Goal: Task Accomplishment & Management: Complete application form

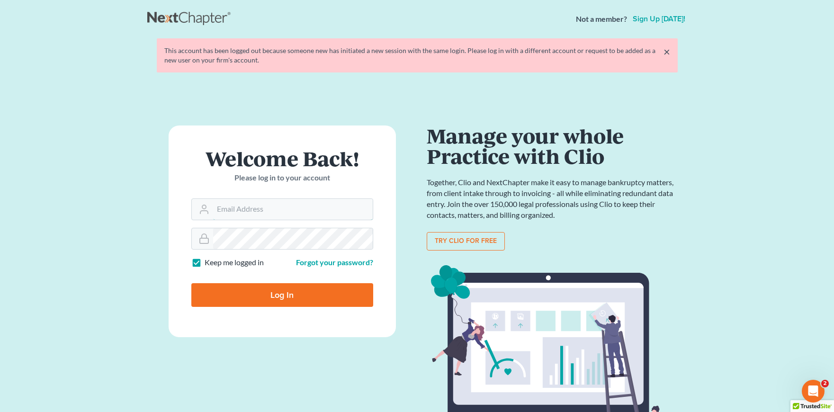
type input "[PERSON_NAME][EMAIL_ADDRESS][DOMAIN_NAME]"
click at [264, 292] on input "Log In" at bounding box center [282, 295] width 182 height 24
type input "Thinking..."
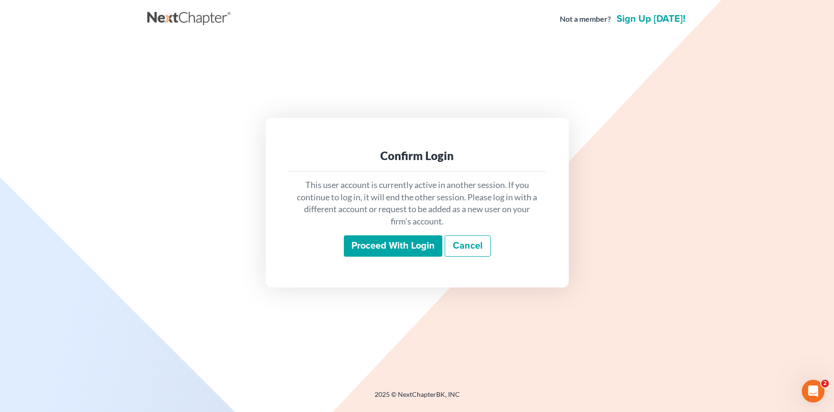
click at [393, 249] on input "Proceed with login" at bounding box center [393, 246] width 98 height 22
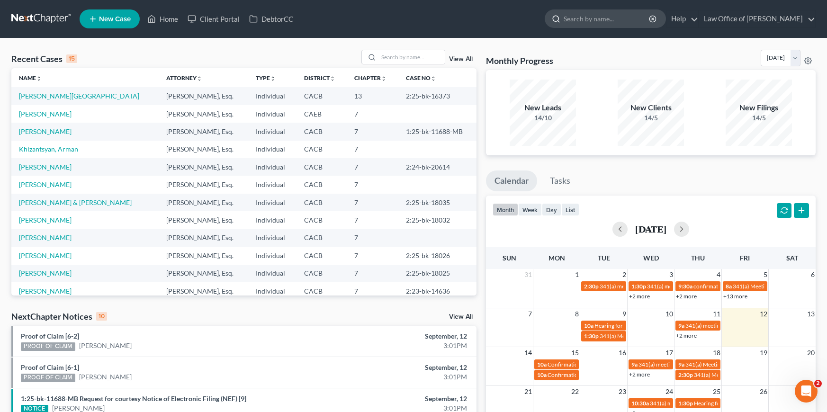
click at [614, 21] on input "search" at bounding box center [607, 19] width 87 height 18
type input "roman"
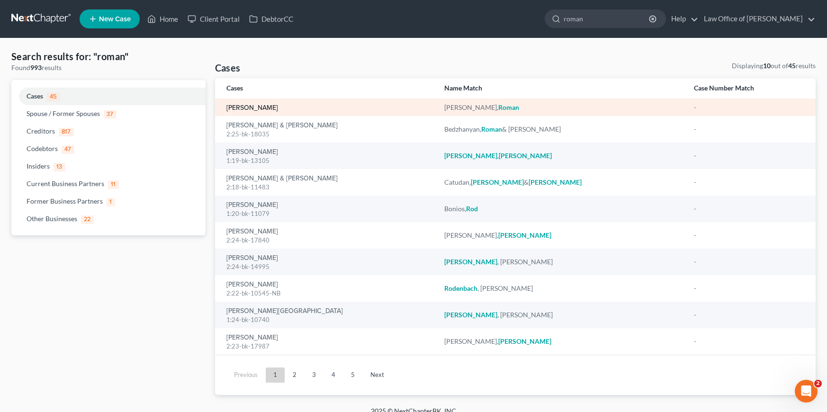
click at [278, 108] on link "[PERSON_NAME]" at bounding box center [252, 108] width 52 height 7
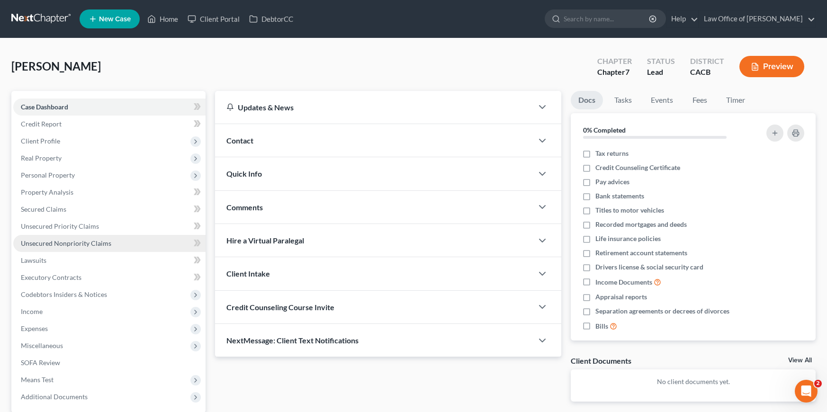
click at [122, 247] on link "Unsecured Nonpriority Claims" at bounding box center [109, 243] width 192 height 17
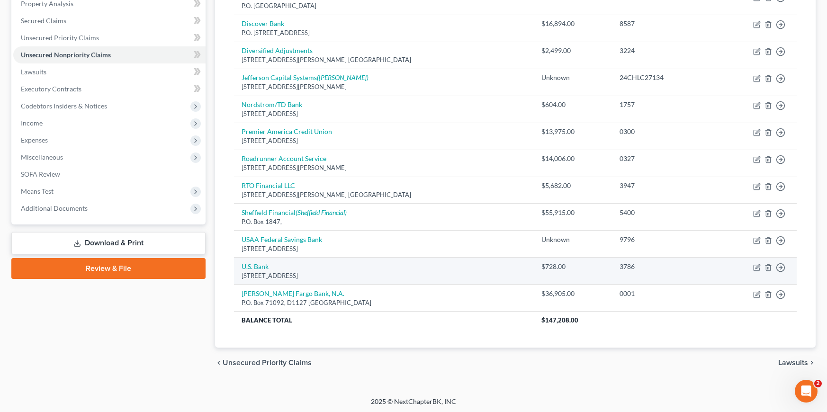
scroll to position [188, 0]
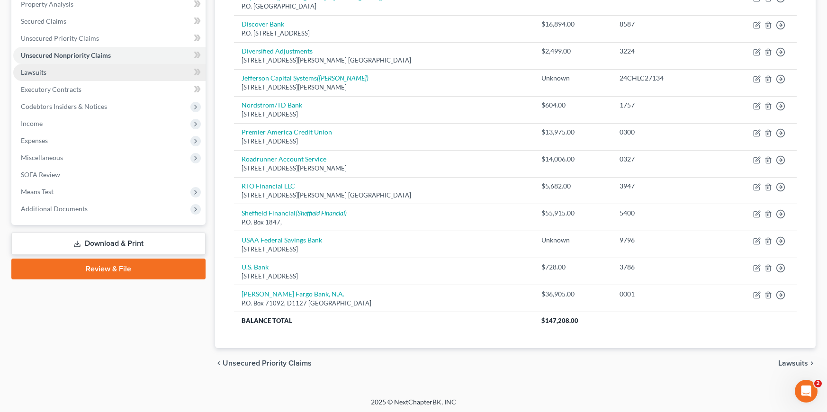
click at [110, 74] on link "Lawsuits" at bounding box center [109, 72] width 192 height 17
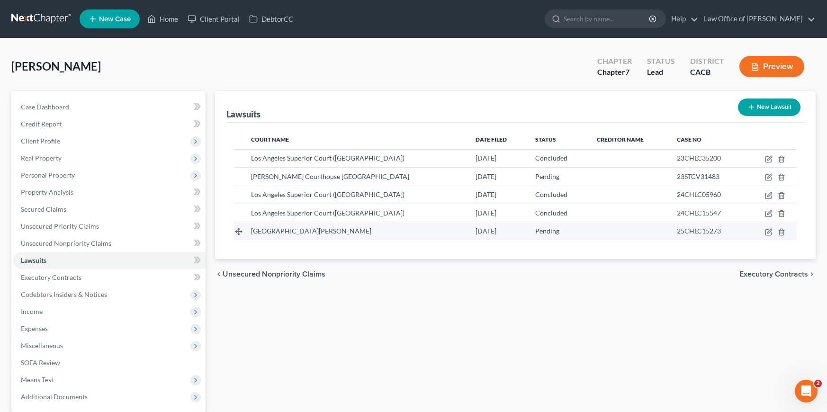
click at [323, 233] on span "San Fernando Courthouse" at bounding box center [311, 231] width 120 height 8
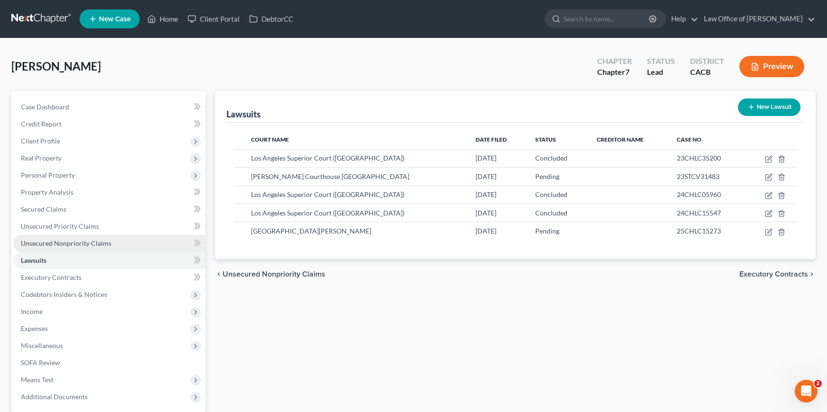
click at [102, 244] on span "Unsecured Nonpriority Claims" at bounding box center [66, 243] width 90 height 8
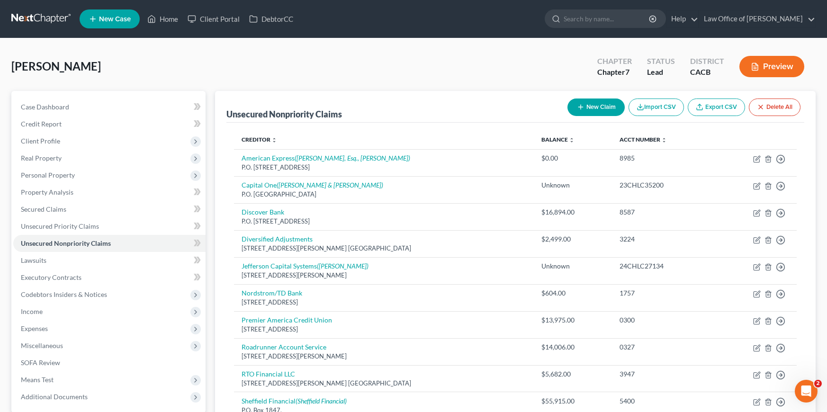
click at [604, 107] on button "New Claim" at bounding box center [595, 107] width 57 height 18
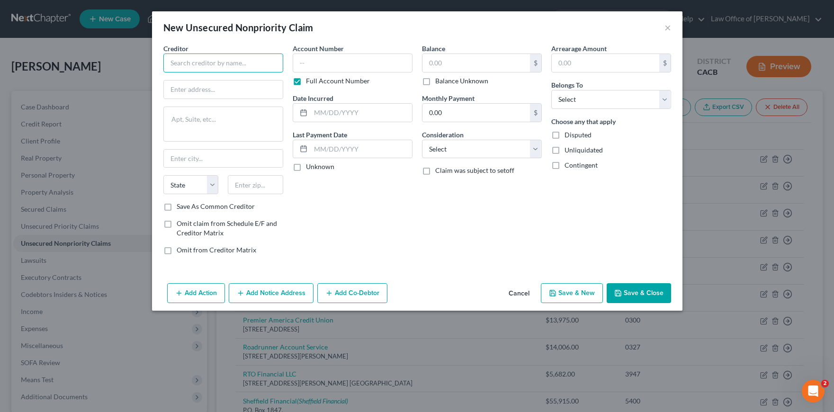
click at [215, 62] on input "text" at bounding box center [223, 63] width 120 height 19
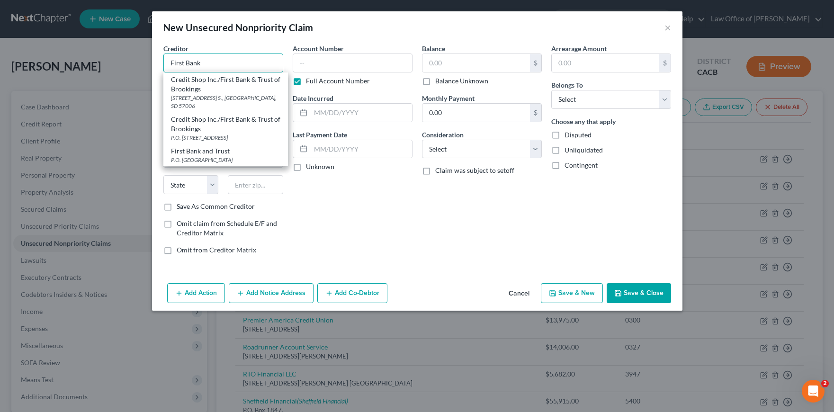
type input "First Bank"
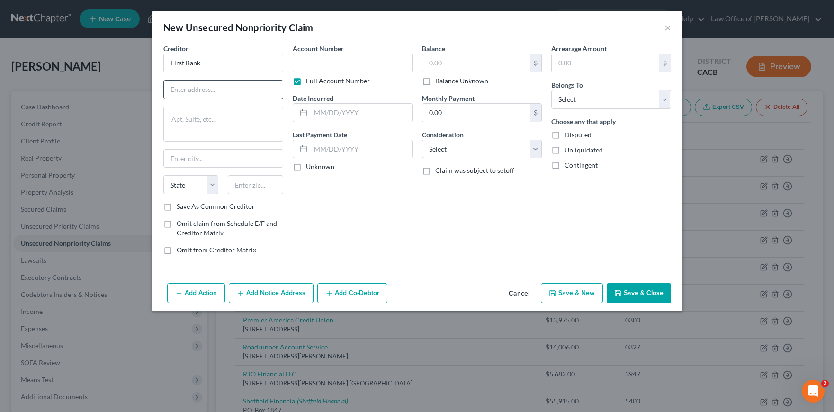
click at [232, 92] on input "text" at bounding box center [223, 90] width 119 height 18
type input "10200 West Page Avenue"
click at [227, 121] on textarea at bounding box center [223, 124] width 120 height 35
click at [253, 190] on input "text" at bounding box center [255, 184] width 55 height 19
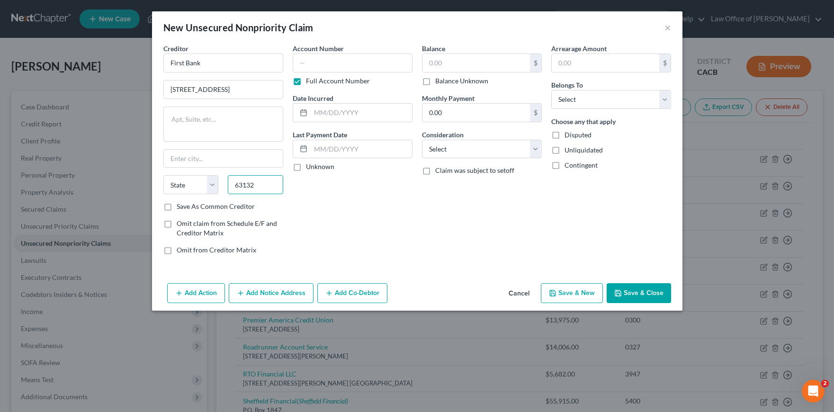
type input "63132"
click at [371, 202] on div "Account Number Full Account Number Date Incurred Last Payment Date Unknown" at bounding box center [352, 153] width 129 height 219
type input "Saint Louis"
select select "26"
click at [350, 68] on input "text" at bounding box center [353, 63] width 120 height 19
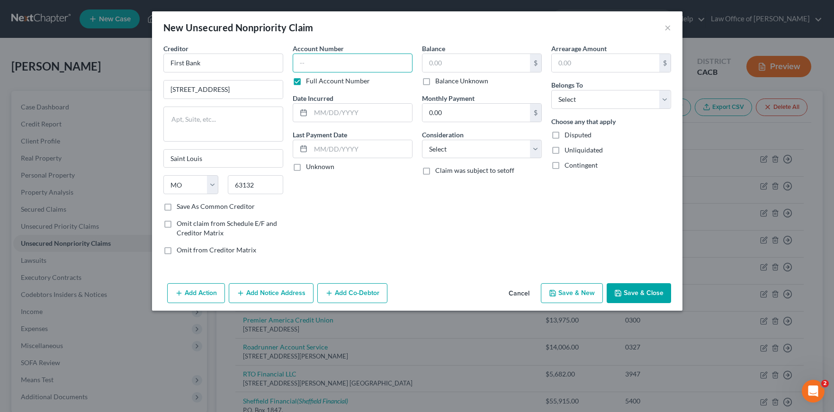
paste input "25CHLC15273"
type input "25CHLC15273"
click at [390, 208] on div "Account Number 25CHLC15273 Full Account Number Date Incurred Last Payment Date …" at bounding box center [352, 153] width 129 height 219
click at [322, 117] on input "text" at bounding box center [361, 113] width 101 height 18
type input "2020"
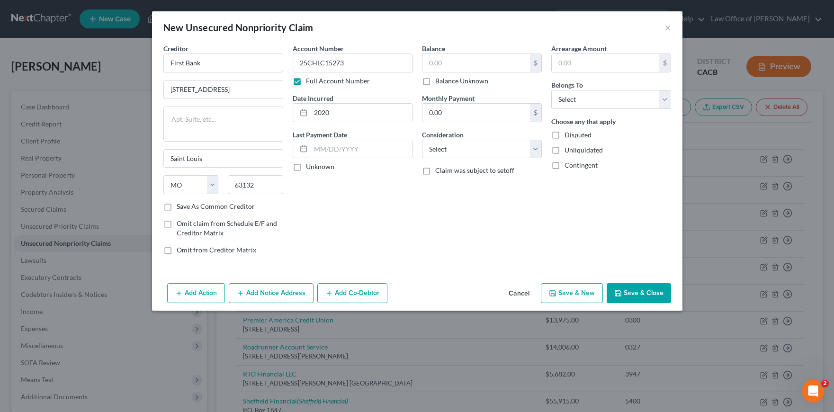
click at [335, 232] on div "Account Number 25CHLC15273 Full Account Number Date Incurred 2020 Last Payment …" at bounding box center [352, 153] width 129 height 219
click at [454, 82] on label "Balance Unknown" at bounding box center [461, 80] width 53 height 9
click at [445, 82] on input "Balance Unknown" at bounding box center [442, 79] width 6 height 6
checkbox input "true"
type input "0.00"
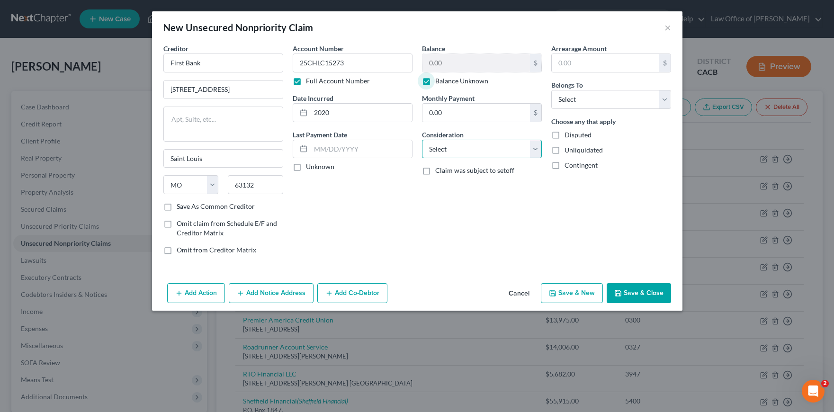
click at [490, 151] on select "Select Cable / Satellite Services Collection Agency Credit Card Debt Debt Couns…" at bounding box center [482, 149] width 120 height 19
select select "2"
click at [422, 140] on select "Select Cable / Satellite Services Collection Agency Credit Card Debt Debt Couns…" at bounding box center [482, 149] width 120 height 19
click at [602, 99] on select "Select Debtor 1 Only Debtor 2 Only Debtor 1 And Debtor 2 Only At Least One Of T…" at bounding box center [611, 99] width 120 height 19
select select "0"
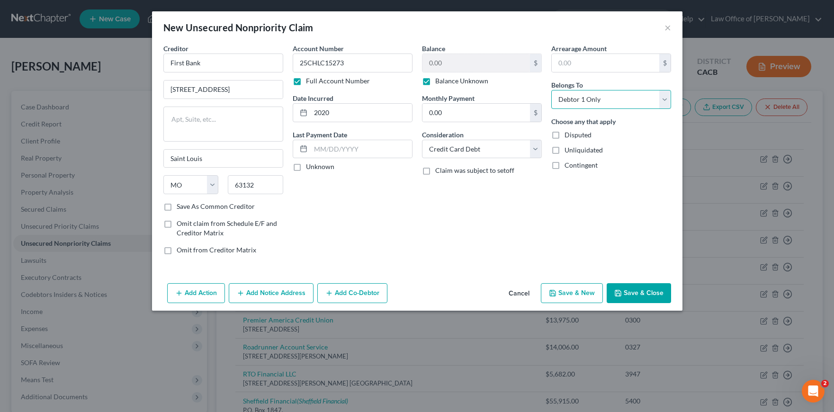
click at [551, 90] on select "Select Debtor 1 Only Debtor 2 Only Debtor 1 And Debtor 2 Only At Least One Of T…" at bounding box center [611, 99] width 120 height 19
click at [299, 289] on button "Add Notice Address" at bounding box center [271, 293] width 85 height 20
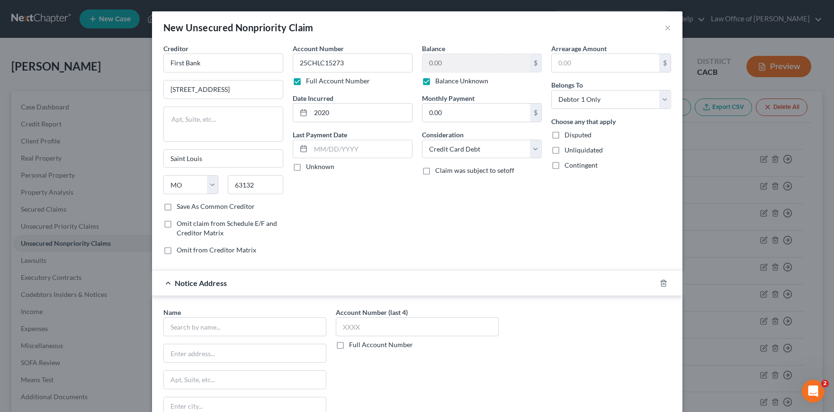
scroll to position [2, 0]
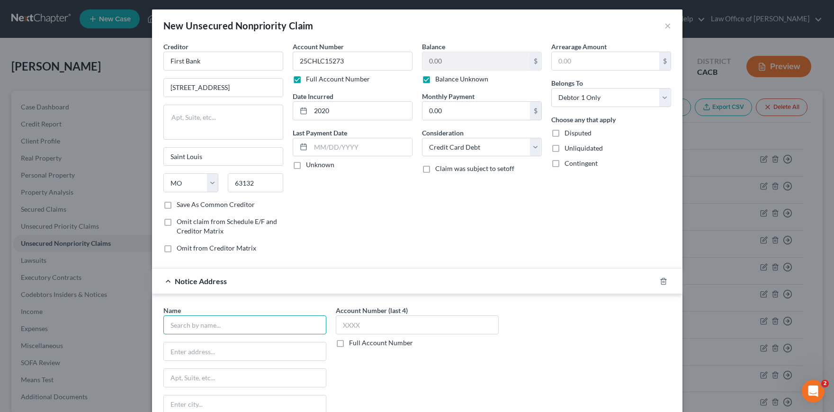
click at [266, 323] on input "text" at bounding box center [244, 324] width 163 height 19
click at [197, 356] on input "text" at bounding box center [245, 351] width 162 height 18
type input "Steven R. Goldsmith"
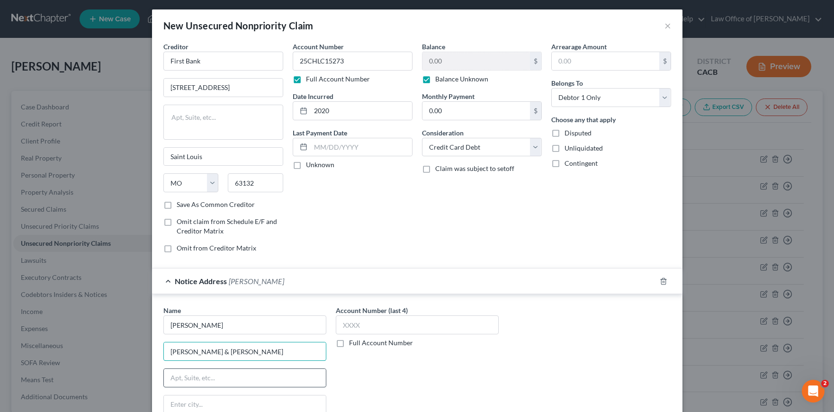
type input "Goldsmith & Hull"
click at [281, 381] on input "text" at bounding box center [245, 378] width 162 height 18
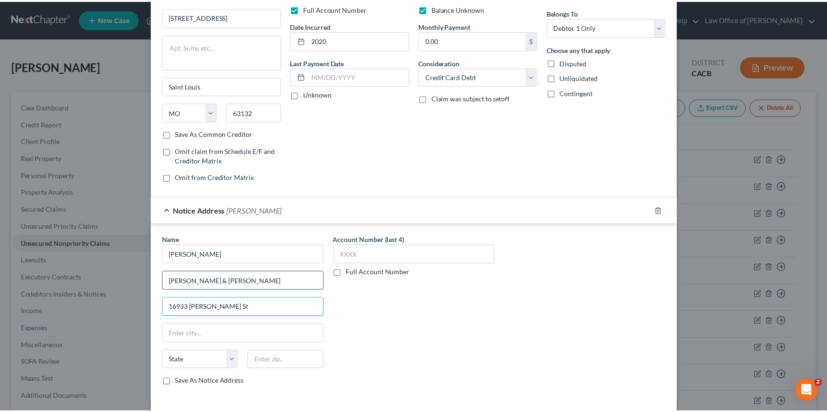
scroll to position [114, 0]
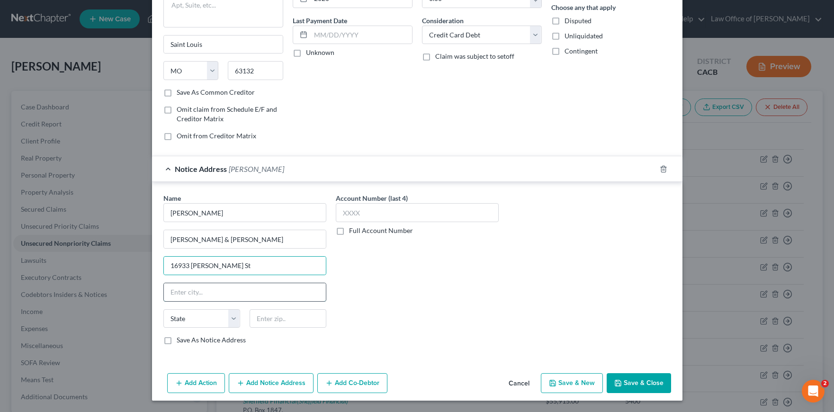
click at [253, 300] on input "text" at bounding box center [245, 292] width 162 height 18
click at [353, 301] on div "Account Number (last 4) Full Account Number" at bounding box center [417, 272] width 172 height 159
click at [265, 314] on input "text" at bounding box center [288, 318] width 77 height 19
click at [282, 264] on input "16933 Parthenia St" at bounding box center [245, 266] width 162 height 18
type input "16933 Parthenia St #110"
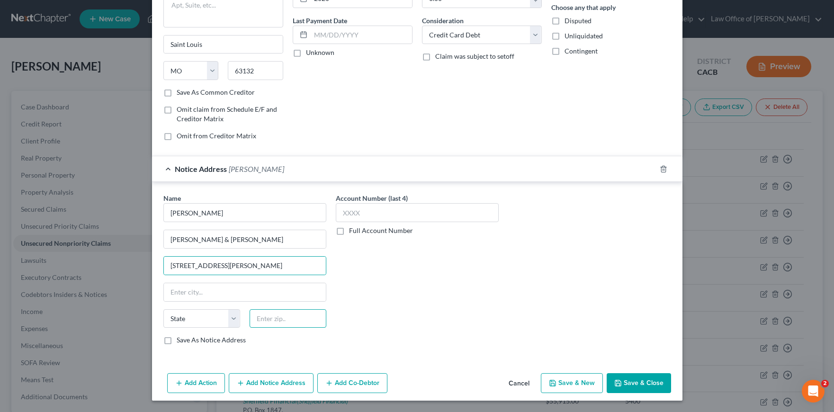
click at [257, 318] on input "text" at bounding box center [288, 318] width 77 height 19
type input "91343"
click at [440, 267] on div "Account Number (last 4) Full Account Number" at bounding box center [417, 272] width 172 height 159
type input "North Hills"
select select "4"
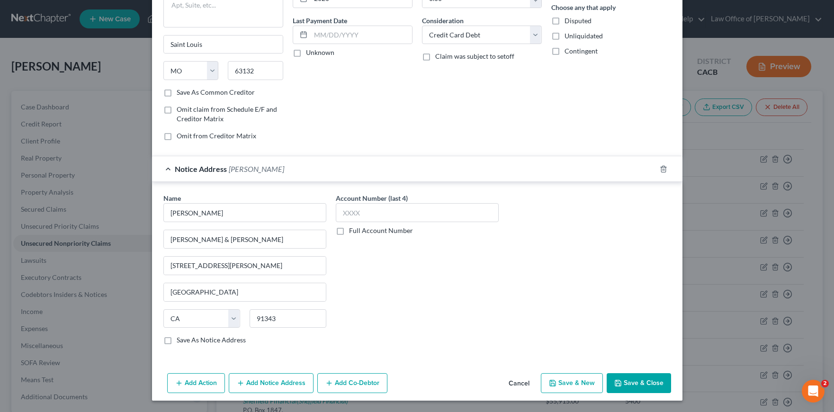
click at [349, 228] on label "Full Account Number" at bounding box center [381, 230] width 64 height 9
click at [353, 228] on input "Full Account Number" at bounding box center [356, 229] width 6 height 6
click at [407, 220] on input "text" at bounding box center [417, 212] width 163 height 19
paste input "25CHLC15273"
type input "25CHLC15273"
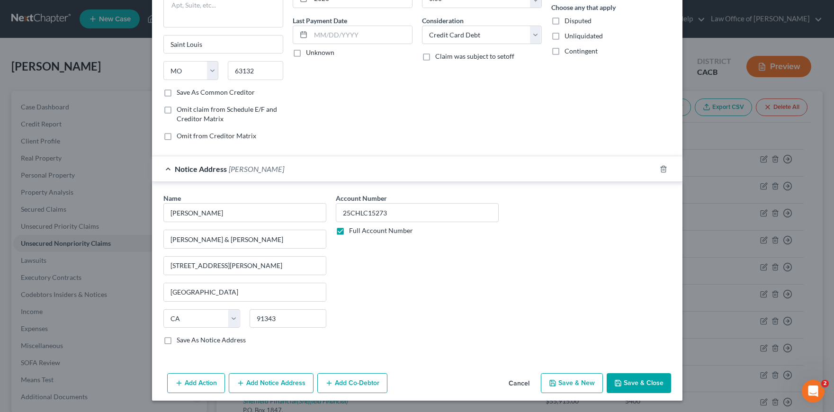
click at [645, 385] on button "Save & Close" at bounding box center [639, 383] width 64 height 20
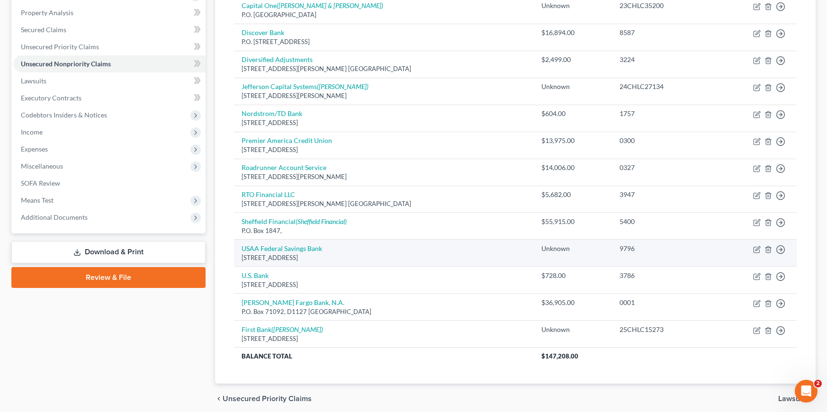
scroll to position [217, 0]
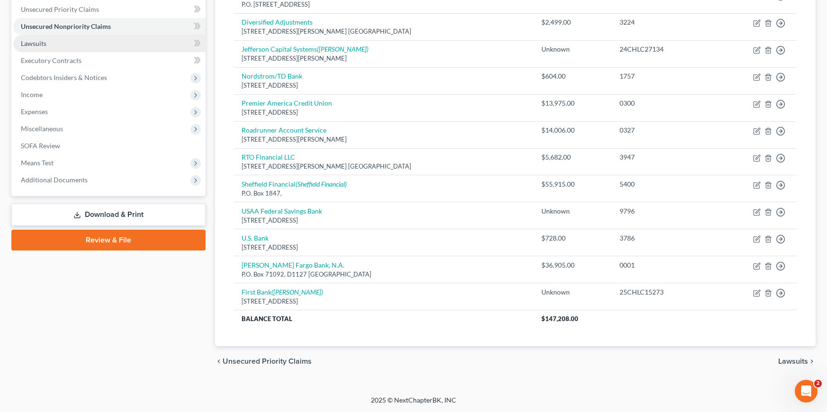
click at [161, 49] on link "Lawsuits" at bounding box center [109, 43] width 192 height 17
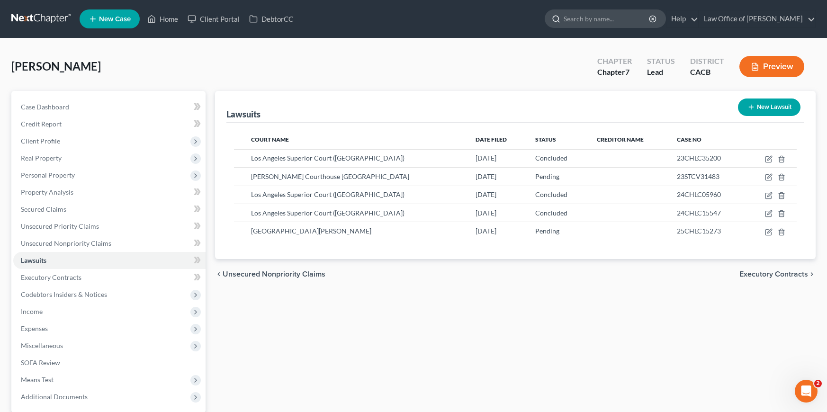
click at [624, 21] on input "search" at bounding box center [607, 19] width 87 height 18
click at [28, 19] on link at bounding box center [41, 18] width 61 height 17
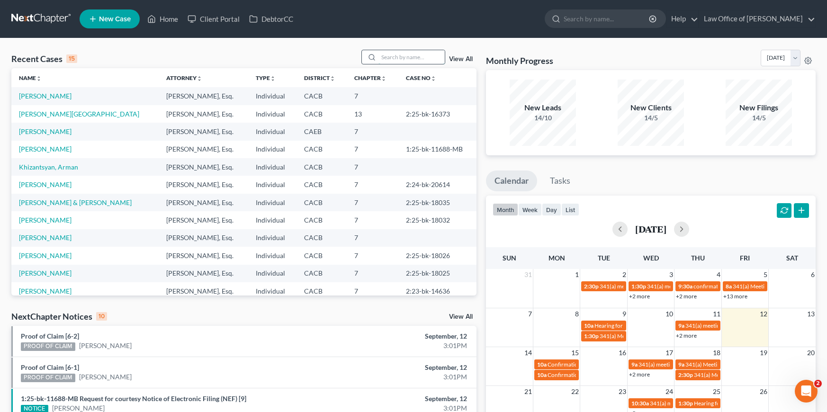
click at [412, 56] on input "search" at bounding box center [411, 57] width 66 height 14
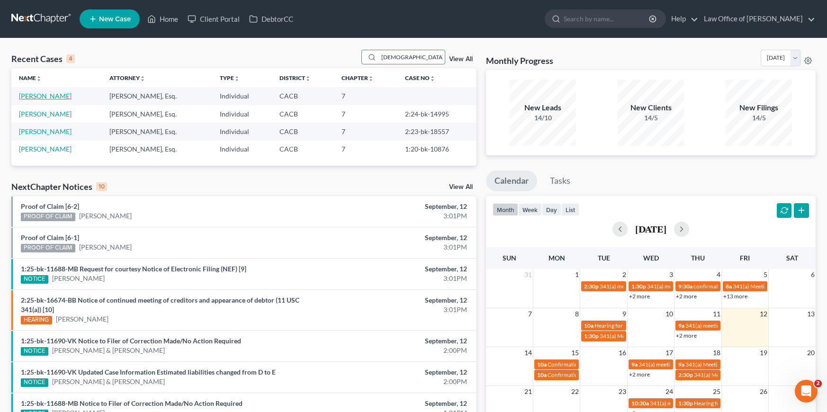
type input "[DEMOGRAPHIC_DATA]"
click at [45, 94] on link "[PERSON_NAME]" at bounding box center [45, 96] width 53 height 8
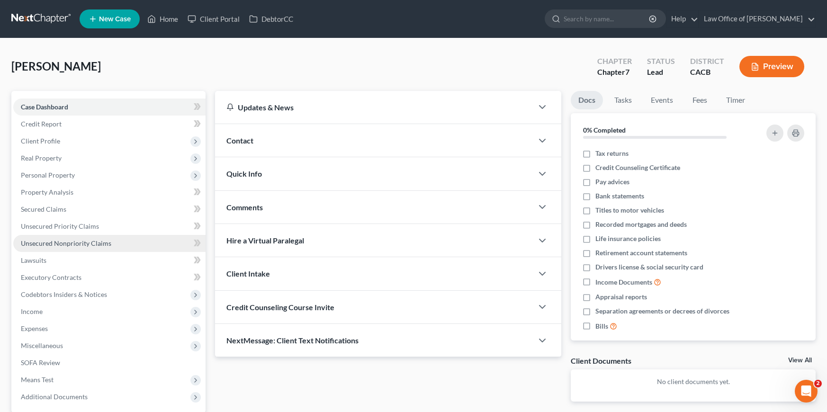
click at [103, 247] on link "Unsecured Nonpriority Claims" at bounding box center [109, 243] width 192 height 17
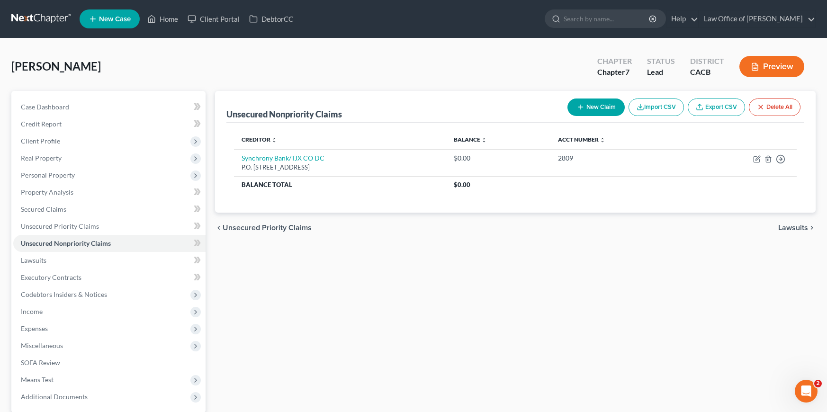
click at [587, 109] on button "New Claim" at bounding box center [595, 107] width 57 height 18
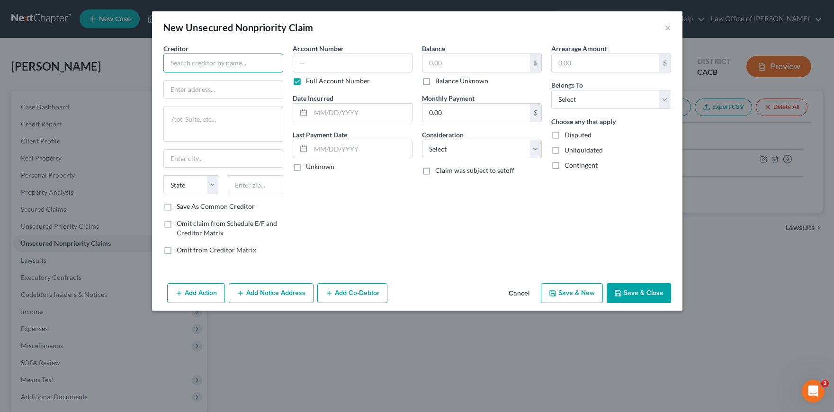
click at [199, 66] on input "text" at bounding box center [223, 63] width 120 height 19
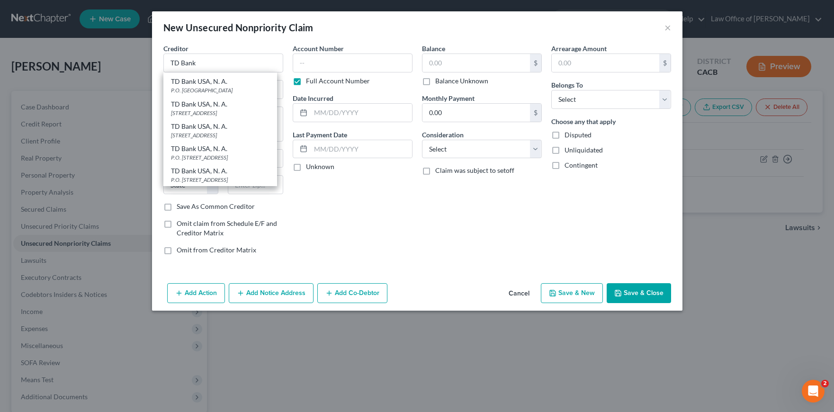
scroll to position [134, 0]
click at [227, 177] on div "P.O. Box 673, Minneapolis, MN 55440" at bounding box center [220, 180] width 98 height 8
type input "TD Bank USA, N. A."
type input "P.O. Box 673"
type input "Minneapolis"
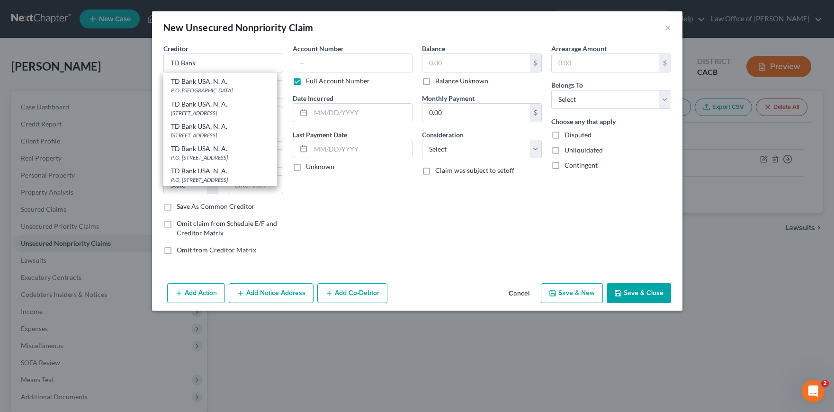
select select "24"
type input "55440"
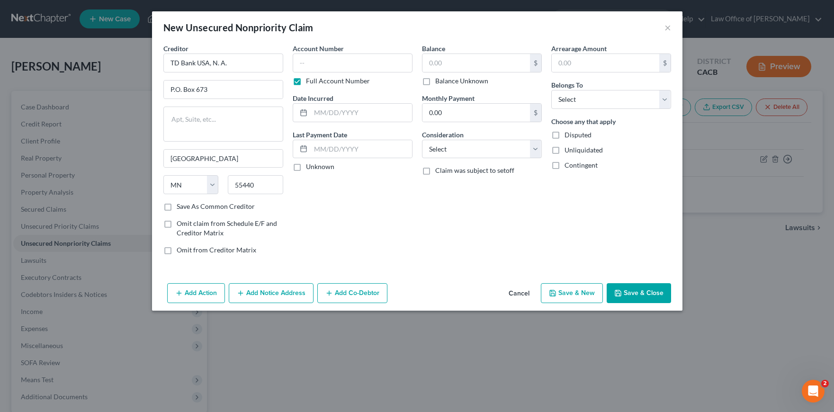
scroll to position [0, 0]
click at [354, 68] on input "text" at bounding box center [353, 63] width 120 height 19
click at [369, 110] on input "text" at bounding box center [361, 113] width 101 height 18
type input "2022"
click at [390, 215] on div "Account Number Full Account Number Date Incurred 2022 Last Payment Date Unknown" at bounding box center [352, 153] width 129 height 219
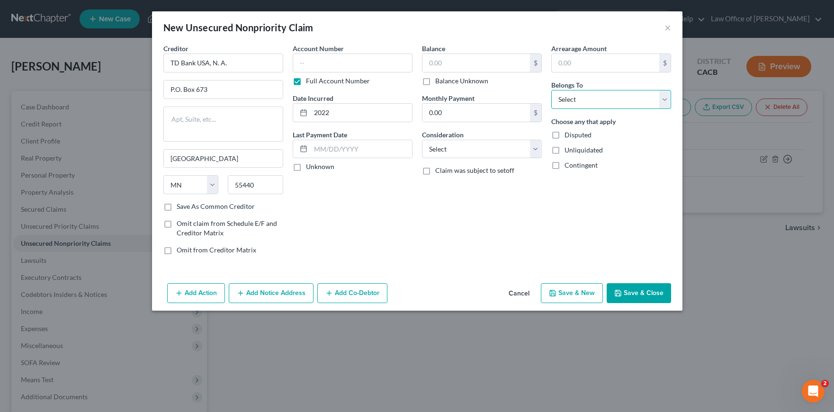
click at [589, 98] on select "Select Debtor 1 Only Debtor 2 Only Debtor 1 And Debtor 2 Only At Least One Of T…" at bounding box center [611, 99] width 120 height 19
select select "0"
click at [551, 90] on select "Select Debtor 1 Only Debtor 2 Only Debtor 1 And Debtor 2 Only At Least One Of T…" at bounding box center [611, 99] width 120 height 19
click at [484, 153] on select "Select Cable / Satellite Services Collection Agency Credit Card Debt Debt Couns…" at bounding box center [482, 149] width 120 height 19
select select "2"
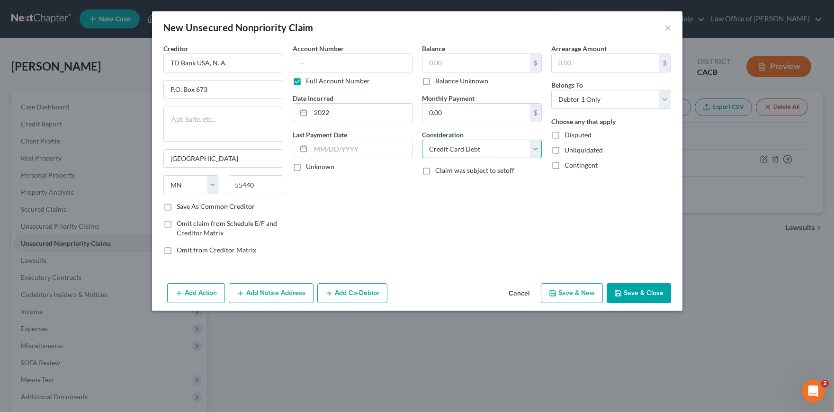
click at [422, 140] on select "Select Cable / Satellite Services Collection Agency Credit Card Debt Debt Couns…" at bounding box center [482, 149] width 120 height 19
click at [472, 67] on input "text" at bounding box center [475, 63] width 107 height 18
type input "1,764"
click at [478, 238] on div "Balance 1,764.00 $ Balance Unknown Balance Undetermined 1,764 $ Balance Unknown…" at bounding box center [481, 153] width 129 height 219
click at [350, 66] on input "text" at bounding box center [353, 63] width 120 height 19
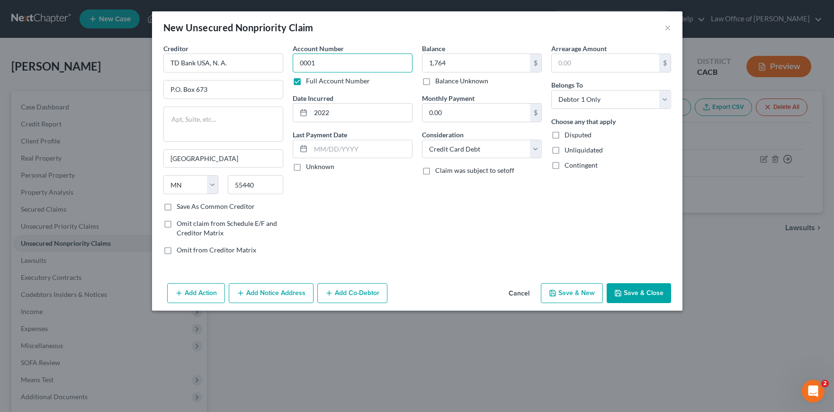
type input "0001"
click at [639, 291] on button "Save & Close" at bounding box center [639, 293] width 64 height 20
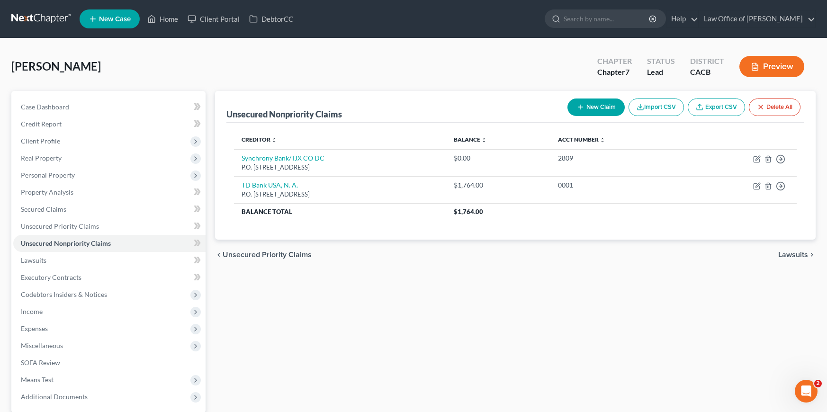
click at [603, 113] on button "New Claim" at bounding box center [595, 107] width 57 height 18
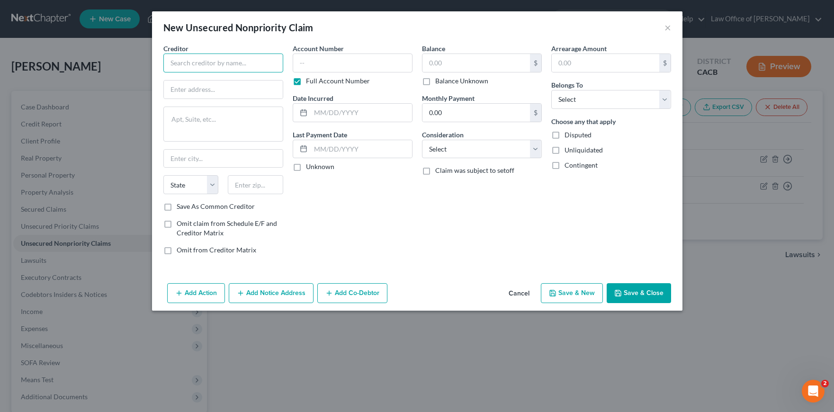
click at [250, 68] on input "text" at bounding box center [223, 63] width 120 height 19
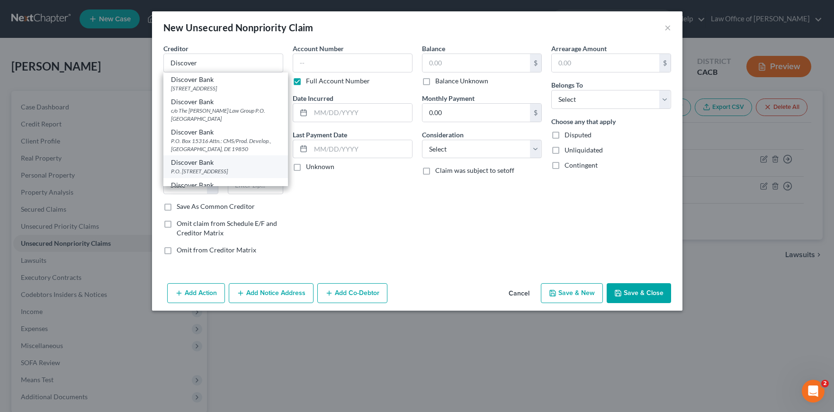
click at [242, 162] on div "Discover Bank" at bounding box center [225, 162] width 109 height 9
type input "Discover Bank"
type input "P.O. Box 30939"
type input "Salt Lake City"
select select "46"
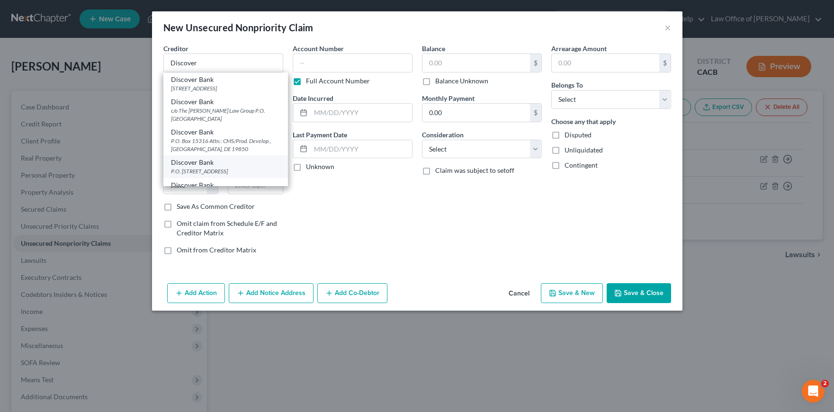
type input "84130"
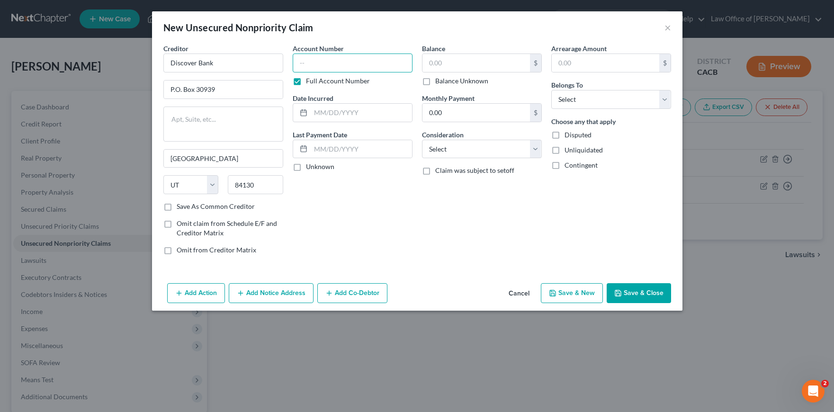
click at [390, 69] on input "text" at bounding box center [353, 63] width 120 height 19
type input "0001"
click at [376, 116] on input "text" at bounding box center [361, 113] width 101 height 18
type input "2020"
click at [429, 277] on div "Creditor * Discover Bank P.O. Box 30939 Salt Lake City State AL AK AR AZ CA CO …" at bounding box center [417, 162] width 530 height 236
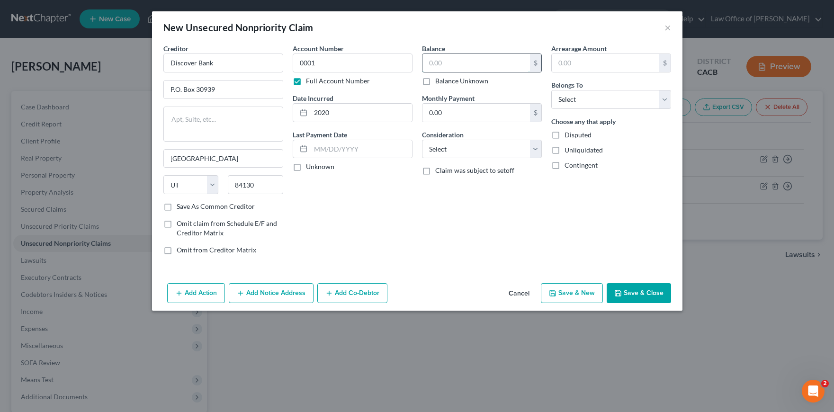
click at [469, 67] on input "text" at bounding box center [475, 63] width 107 height 18
type input "13,356"
click at [597, 101] on select "Select Debtor 1 Only Debtor 2 Only Debtor 1 And Debtor 2 Only At Least One Of T…" at bounding box center [611, 99] width 120 height 19
select select "0"
click at [551, 90] on select "Select Debtor 1 Only Debtor 2 Only Debtor 1 And Debtor 2 Only At Least One Of T…" at bounding box center [611, 99] width 120 height 19
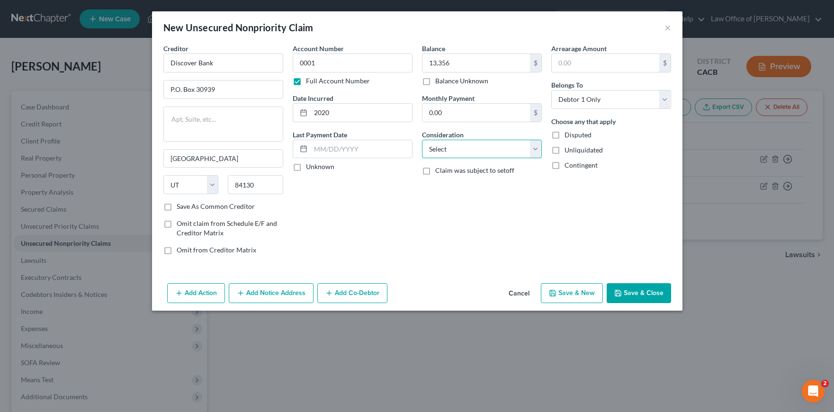
click at [460, 144] on select "Select Cable / Satellite Services Collection Agency Credit Card Debt Debt Couns…" at bounding box center [482, 149] width 120 height 19
select select "2"
click at [422, 140] on select "Select Cable / Satellite Services Collection Agency Credit Card Debt Debt Couns…" at bounding box center [482, 149] width 120 height 19
click at [665, 291] on button "Save & Close" at bounding box center [639, 293] width 64 height 20
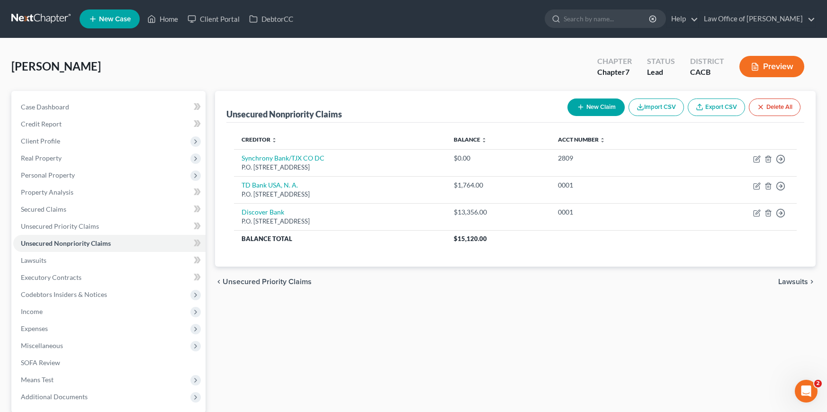
click at [599, 101] on button "New Claim" at bounding box center [595, 107] width 57 height 18
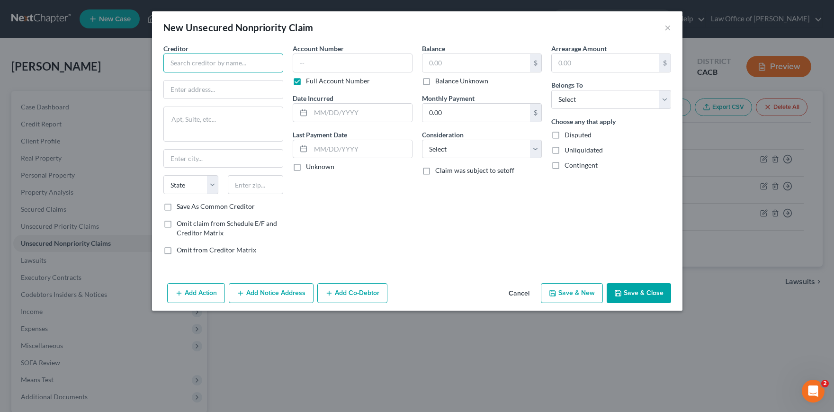
click at [199, 69] on input "text" at bounding box center [223, 63] width 120 height 19
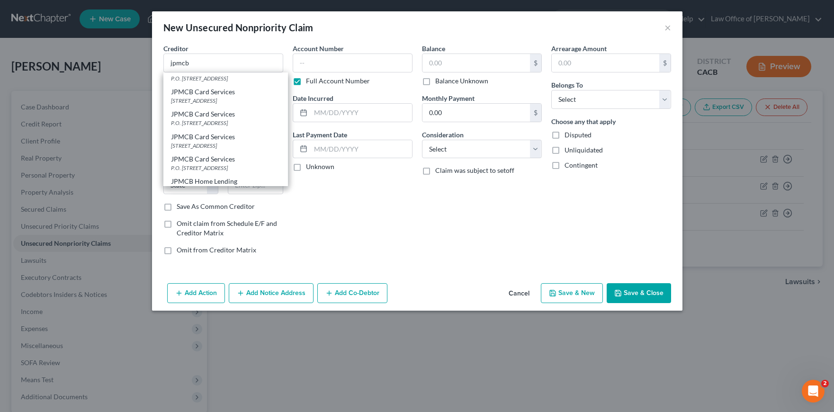
scroll to position [66, 0]
click at [255, 124] on div "P.O. Box 15298, Wilmington, DE 19850" at bounding box center [225, 120] width 109 height 8
type input "JPMCB Card Services"
type input "P.O. Box 15298"
type input "Wilmington"
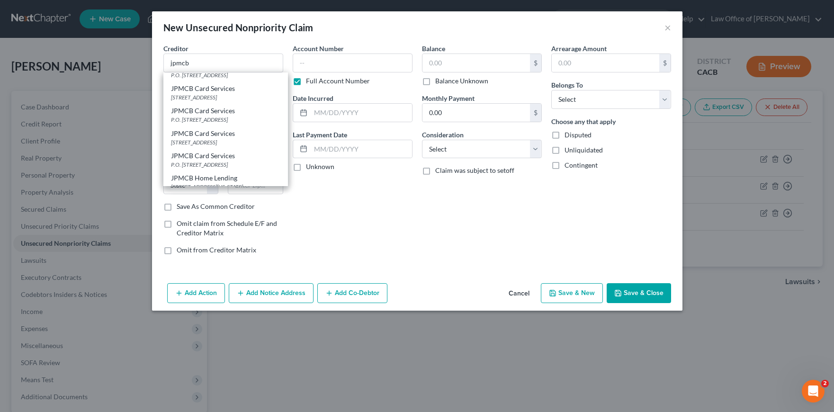
select select "7"
type input "19850"
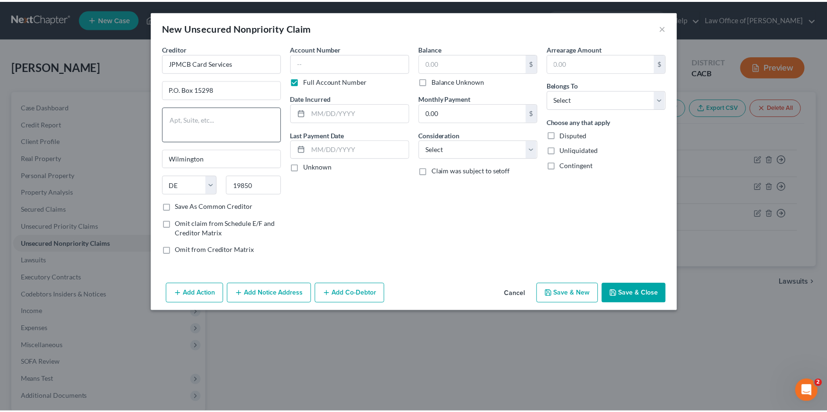
scroll to position [0, 0]
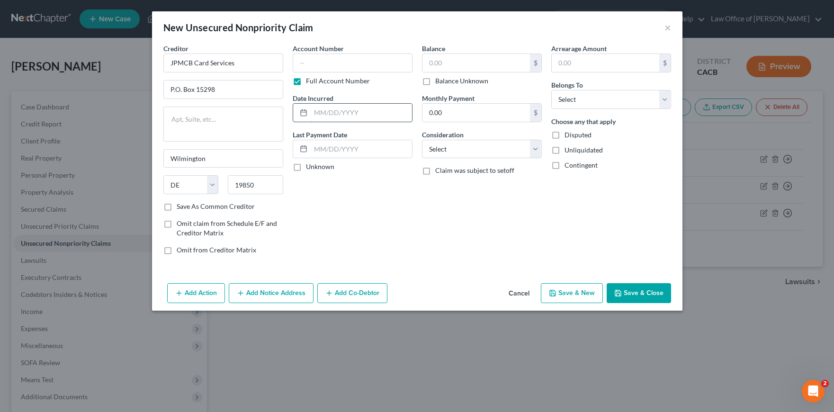
click at [355, 113] on input "text" at bounding box center [361, 113] width 101 height 18
type input "2022"
click at [376, 58] on input "text" at bounding box center [353, 63] width 120 height 19
type input "0001"
click at [456, 55] on input "text" at bounding box center [475, 63] width 107 height 18
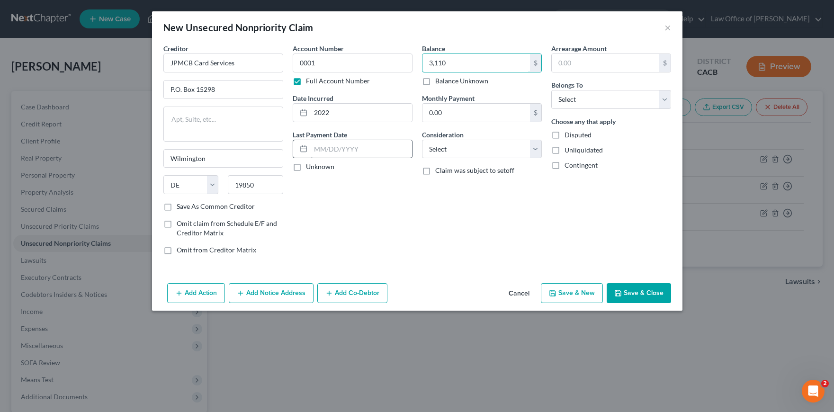
type input "3,110"
click at [366, 145] on input "text" at bounding box center [361, 149] width 101 height 18
click at [470, 202] on div "Balance 3,110.00 $ Balance Unknown Balance Undetermined 3,110 $ Balance Unknown…" at bounding box center [481, 153] width 129 height 219
click at [488, 147] on select "Select Cable / Satellite Services Collection Agency Credit Card Debt Debt Couns…" at bounding box center [482, 149] width 120 height 19
select select "2"
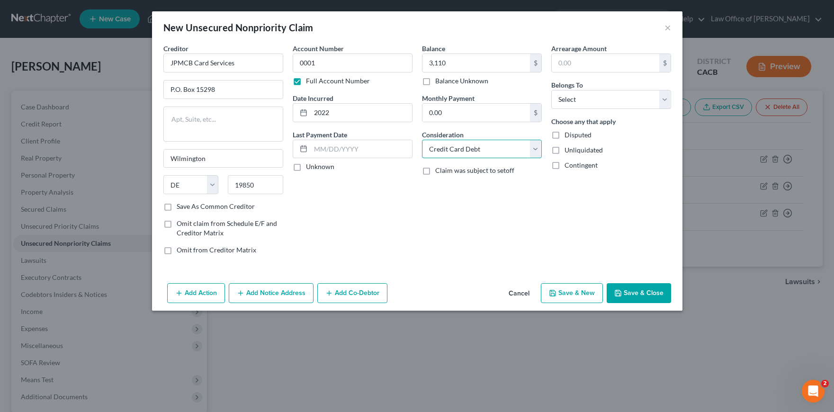
click at [422, 140] on select "Select Cable / Satellite Services Collection Agency Credit Card Debt Debt Couns…" at bounding box center [482, 149] width 120 height 19
click at [580, 93] on select "Select Debtor 1 Only Debtor 2 Only Debtor 1 And Debtor 2 Only At Least One Of T…" at bounding box center [611, 99] width 120 height 19
select select "0"
click at [551, 90] on select "Select Debtor 1 Only Debtor 2 Only Debtor 1 And Debtor 2 Only At Least One Of T…" at bounding box center [611, 99] width 120 height 19
click at [661, 293] on button "Save & Close" at bounding box center [639, 293] width 64 height 20
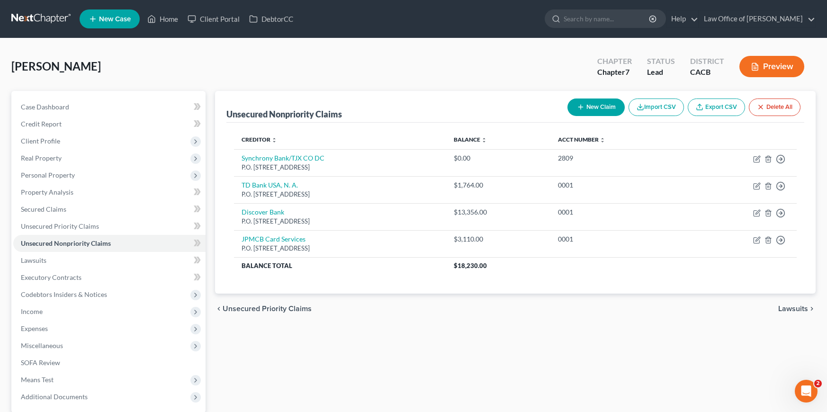
click at [590, 116] on div "New Claim Import CSV Export CSV Delete All" at bounding box center [684, 107] width 241 height 25
click at [591, 114] on button "New Claim" at bounding box center [595, 107] width 57 height 18
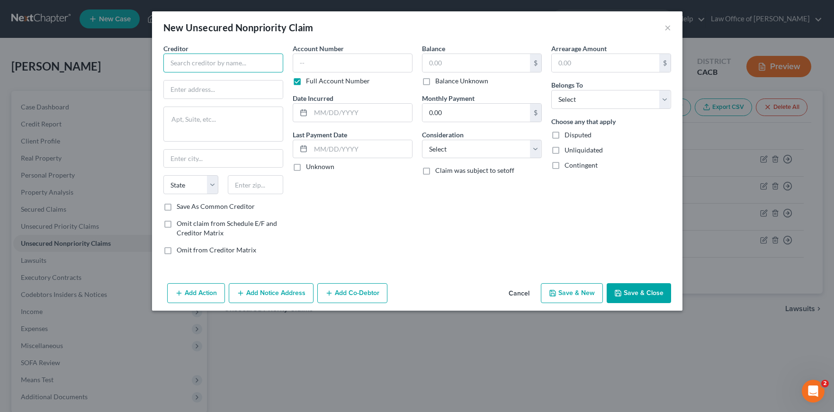
click at [225, 65] on input "text" at bounding box center [223, 63] width 120 height 19
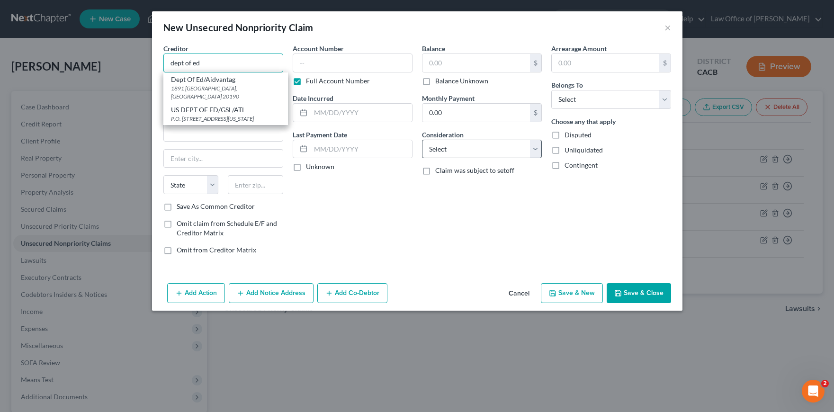
type input "dept of ed"
click at [499, 142] on select "Select Cable / Satellite Services Collection Agency Credit Card Debt Debt Couns…" at bounding box center [482, 149] width 120 height 19
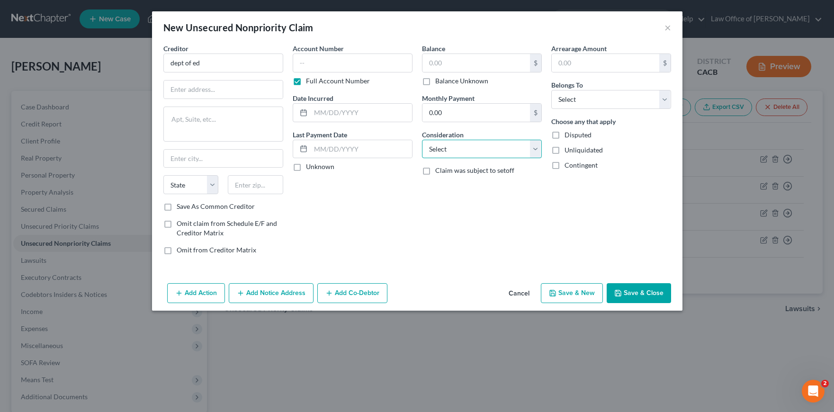
select select "17"
click at [422, 140] on select "Select Cable / Satellite Services Collection Agency Credit Card Debt Debt Couns…" at bounding box center [482, 149] width 120 height 19
click at [243, 63] on input "dept of ed" at bounding box center [223, 63] width 120 height 19
click at [242, 63] on input "dept of ed" at bounding box center [223, 63] width 120 height 19
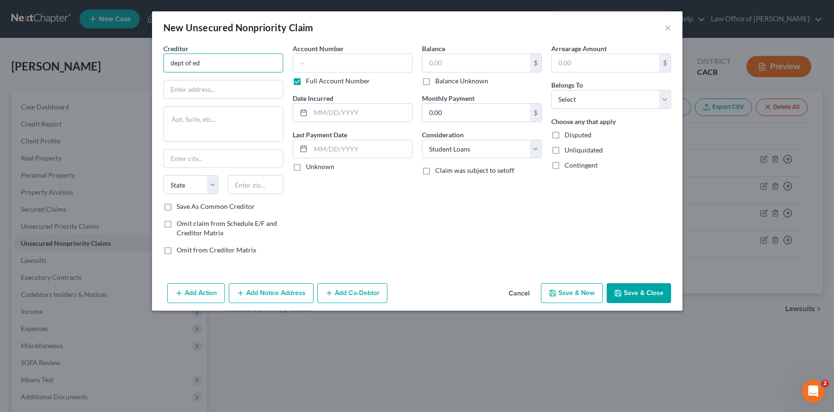
click at [242, 64] on input "dept of ed" at bounding box center [223, 63] width 120 height 19
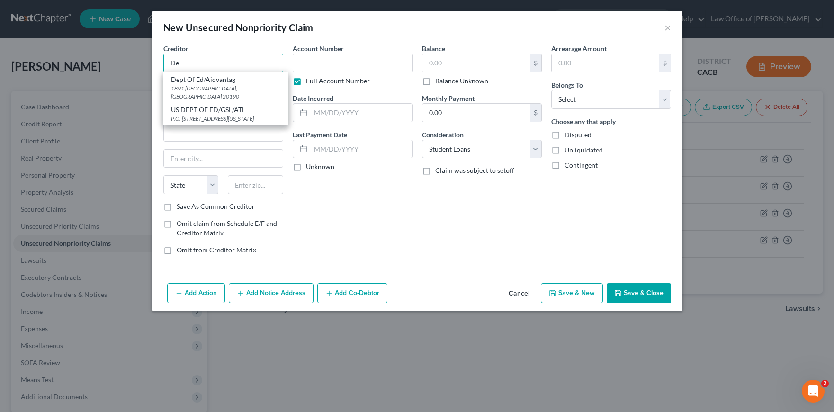
type input "D"
type input "Dept of Ed"
click at [233, 150] on input "text" at bounding box center [223, 159] width 119 height 18
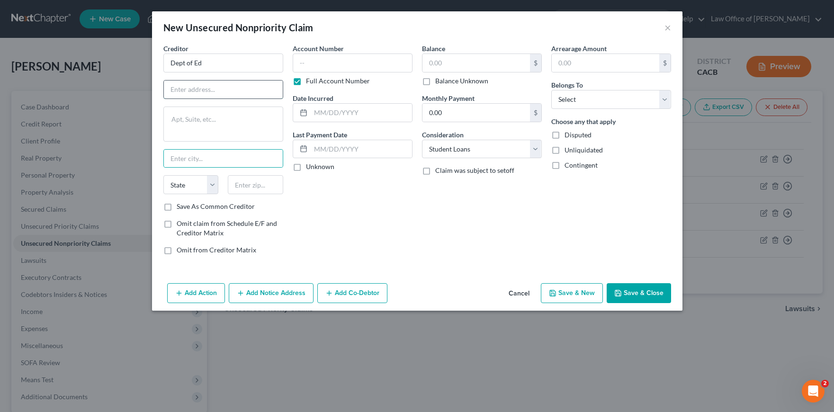
click at [248, 95] on input "text" at bounding box center [223, 90] width 119 height 18
type input "121 S. 13th St."
click at [236, 122] on textarea at bounding box center [223, 124] width 120 height 35
click at [235, 159] on input "text" at bounding box center [223, 159] width 119 height 18
type input "Lincoln"
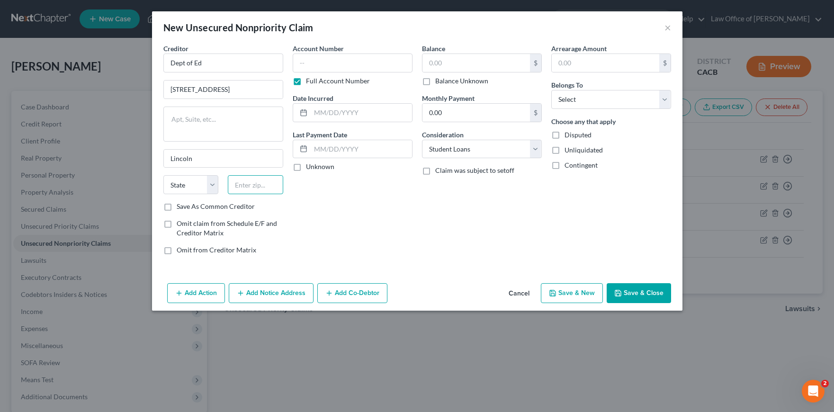
click at [273, 188] on input "text" at bounding box center [255, 184] width 55 height 19
type input "68508"
select select "30"
click at [342, 222] on div "Account Number Full Account Number Date Incurred Last Payment Date Unknown" at bounding box center [352, 153] width 129 height 219
click at [335, 78] on label "Full Account Number" at bounding box center [338, 80] width 64 height 9
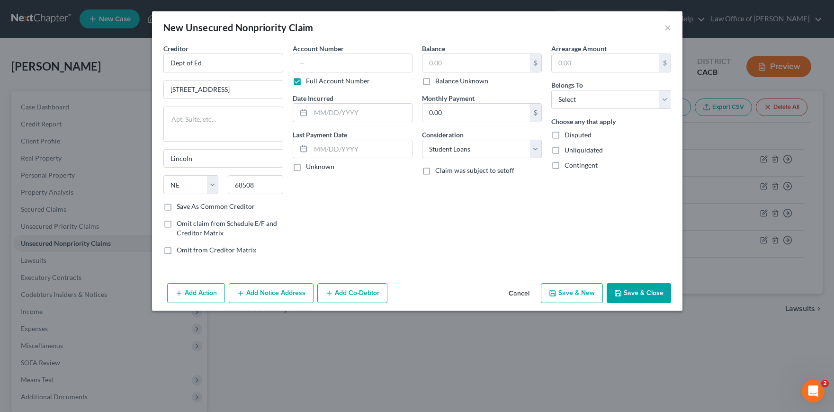
click at [316, 78] on input "Full Account Number" at bounding box center [313, 79] width 6 height 6
click at [340, 63] on input "text" at bounding box center [353, 63] width 120 height 19
type input "5439"
click at [370, 104] on input "text" at bounding box center [361, 113] width 101 height 18
type input "2017"
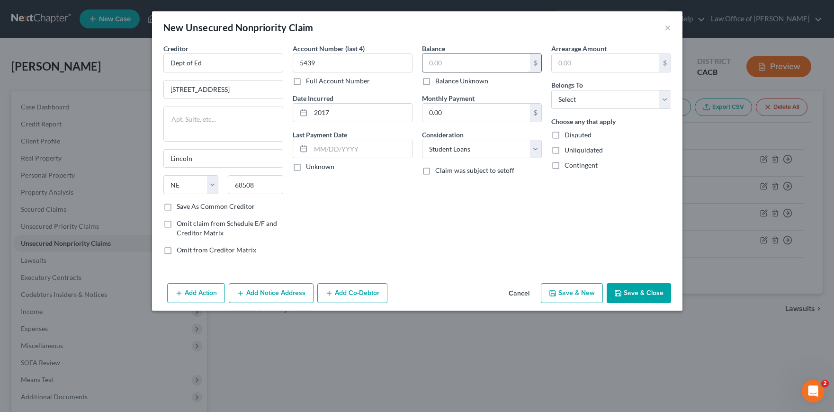
click at [478, 70] on input "text" at bounding box center [475, 63] width 107 height 18
type input "3"
type input "8,150"
click at [592, 98] on select "Select Debtor 1 Only Debtor 2 Only Debtor 1 And Debtor 2 Only At Least One Of T…" at bounding box center [611, 99] width 120 height 19
select select "0"
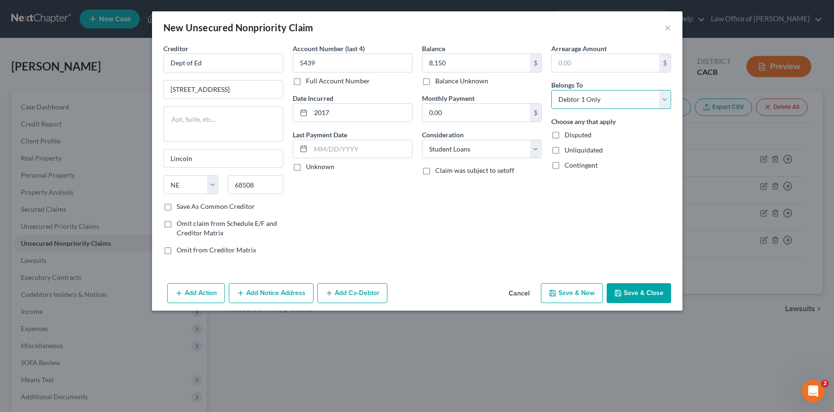
click at [551, 90] on select "Select Debtor 1 Only Debtor 2 Only Debtor 1 And Debtor 2 Only At Least One Of T…" at bounding box center [611, 99] width 120 height 19
click at [524, 215] on div "Balance 8,150.00 $ Balance Unknown Balance Undetermined 8,150 $ Balance Unknown…" at bounding box center [481, 153] width 129 height 219
click at [516, 144] on select "Select Cable / Satellite Services Collection Agency Credit Card Debt Debt Couns…" at bounding box center [482, 149] width 120 height 19
click at [422, 140] on select "Select Cable / Satellite Services Collection Agency Credit Card Debt Debt Couns…" at bounding box center [482, 149] width 120 height 19
click at [595, 98] on select "Select Debtor 1 Only Debtor 2 Only Debtor 1 And Debtor 2 Only At Least One Of T…" at bounding box center [611, 99] width 120 height 19
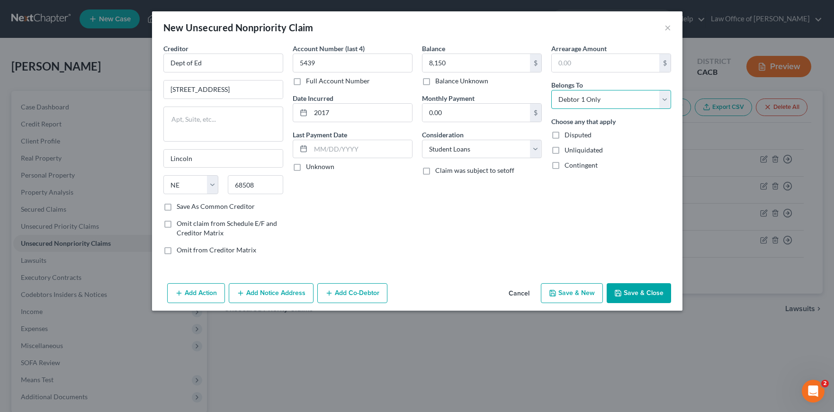
click at [551, 90] on select "Select Debtor 1 Only Debtor 2 Only Debtor 1 And Debtor 2 Only At Least One Of T…" at bounding box center [611, 99] width 120 height 19
click at [597, 98] on select "Select Debtor 1 Only Debtor 2 Only Debtor 1 And Debtor 2 Only At Least One Of T…" at bounding box center [611, 99] width 120 height 19
click at [551, 90] on select "Select Debtor 1 Only Debtor 2 Only Debtor 1 And Debtor 2 Only At Least One Of T…" at bounding box center [611, 99] width 120 height 19
click at [633, 287] on button "Save & Close" at bounding box center [639, 293] width 64 height 20
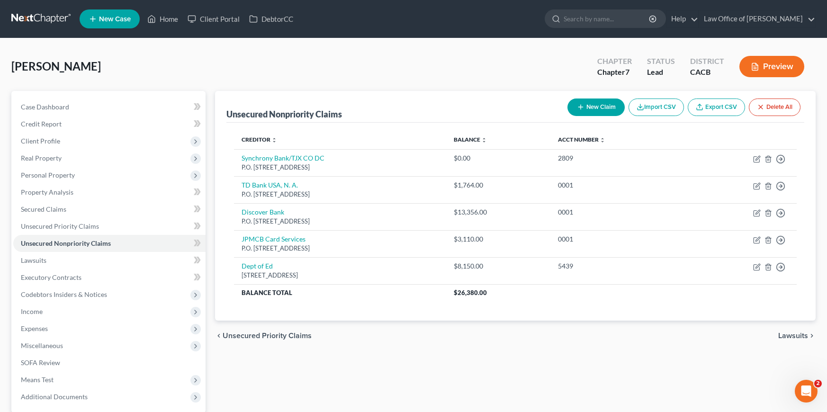
click at [586, 108] on button "New Claim" at bounding box center [595, 107] width 57 height 18
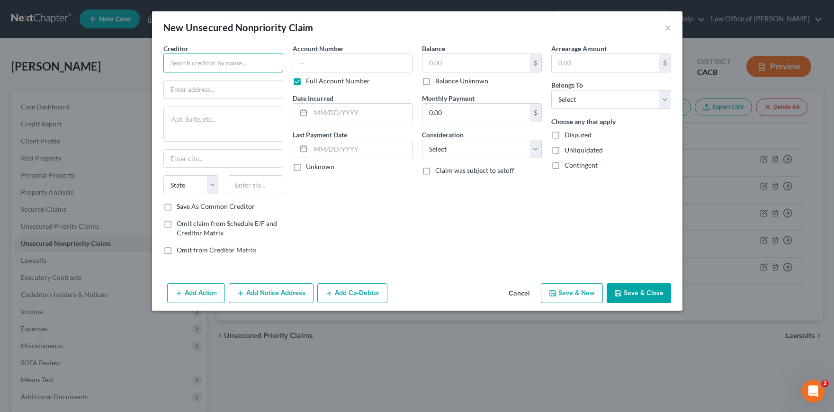
click at [251, 61] on input "text" at bounding box center [223, 63] width 120 height 19
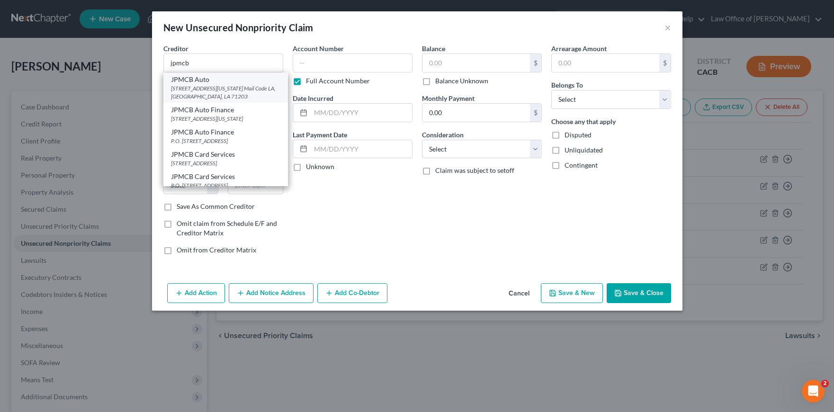
click at [249, 90] on div "700 Kansas Ln. Mail Code LA, Monroe, LA 71203" at bounding box center [225, 92] width 109 height 16
type input "JPMCB Auto"
type input "700 Kansas Ln."
type textarea "Mail Code LA"
type input "Monroe"
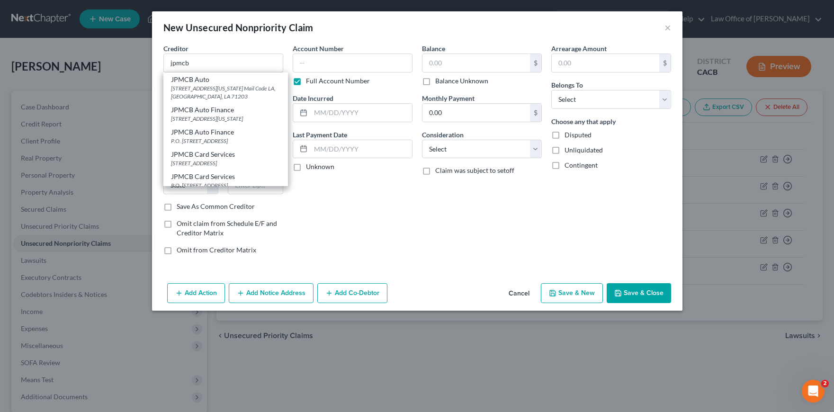
select select "19"
type input "71203"
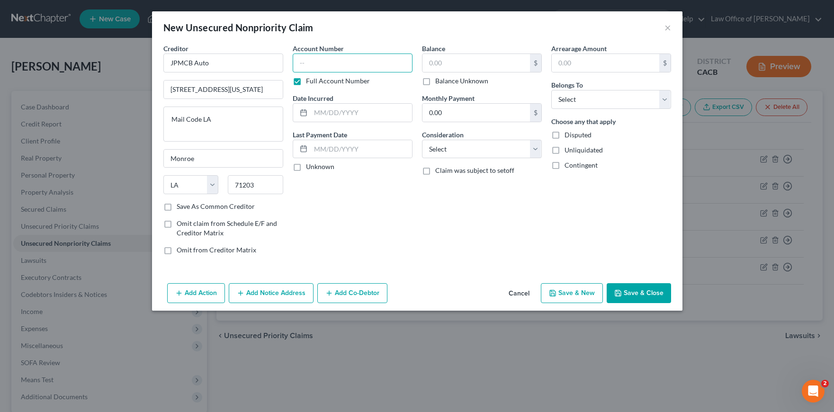
click at [373, 68] on input "text" at bounding box center [353, 63] width 120 height 19
type input "1017"
click at [474, 60] on input "text" at bounding box center [475, 63] width 107 height 18
click at [329, 113] on input "text" at bounding box center [361, 113] width 101 height 18
type input "2021"
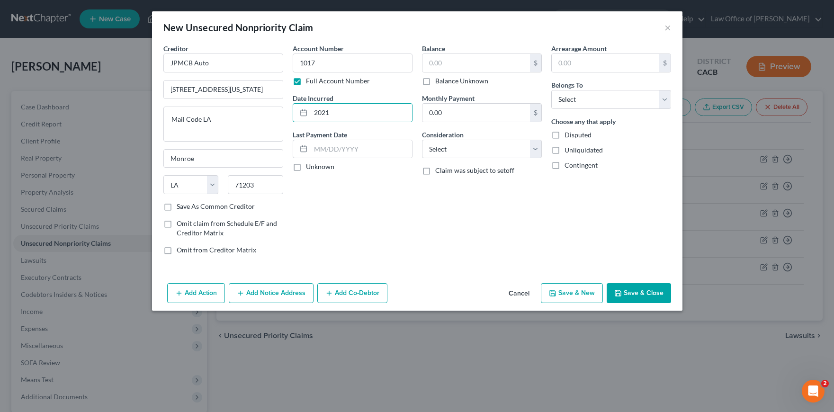
click at [643, 241] on div "Arrearage Amount $ Belongs To * Select Debtor 1 Only Debtor 2 Only Debtor 1 And…" at bounding box center [610, 153] width 129 height 219
click at [613, 100] on select "Select Debtor 1 Only Debtor 2 Only Debtor 1 And Debtor 2 Only At Least One Of T…" at bounding box center [611, 99] width 120 height 19
click at [598, 100] on select "Select Debtor 1 Only Debtor 2 Only Debtor 1 And Debtor 2 Only At Least One Of T…" at bounding box center [611, 99] width 120 height 19
click at [584, 102] on select "Select Debtor 1 Only Debtor 2 Only Debtor 1 And Debtor 2 Only At Least One Of T…" at bounding box center [611, 99] width 120 height 19
select select "0"
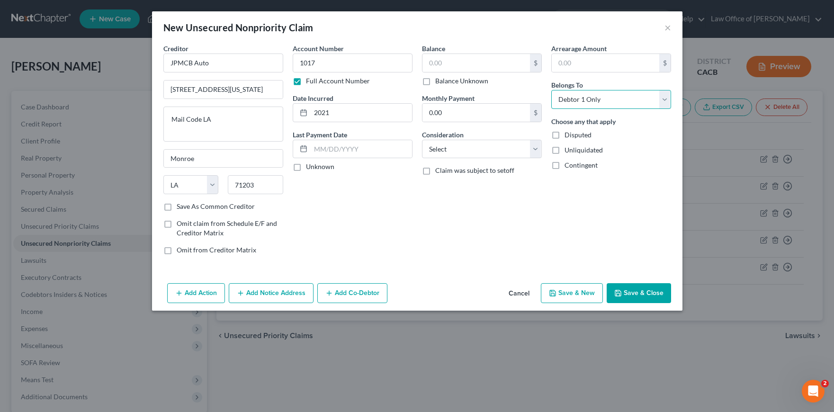
click at [551, 90] on select "Select Debtor 1 Only Debtor 2 Only Debtor 1 And Debtor 2 Only At Least One Of T…" at bounding box center [611, 99] width 120 height 19
click at [632, 294] on button "Save & Close" at bounding box center [639, 293] width 64 height 20
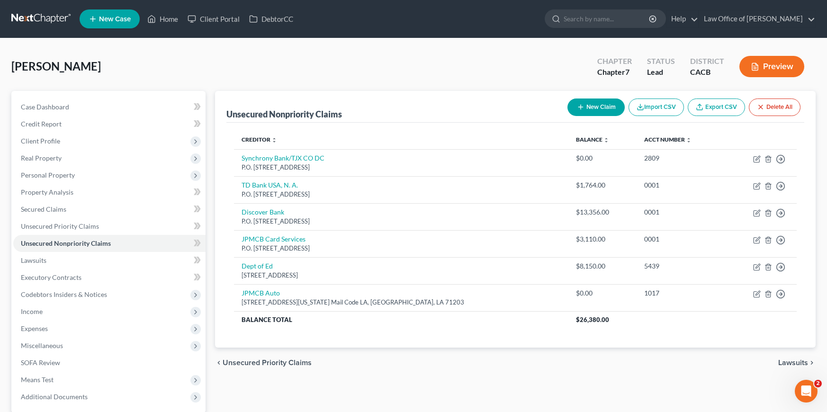
click at [600, 111] on button "New Claim" at bounding box center [595, 107] width 57 height 18
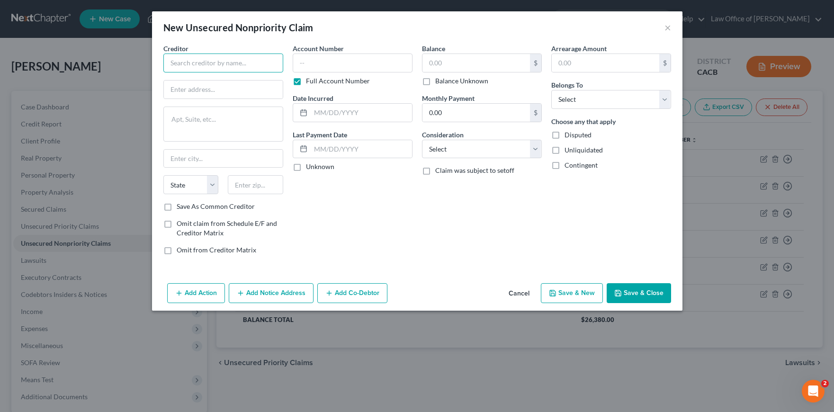
click at [197, 58] on input "text" at bounding box center [223, 63] width 120 height 19
click at [209, 85] on div "P.O. Box 105168, Atlanta, GA 30348" at bounding box center [220, 88] width 98 height 8
type input "Petal Card/Webbank"
type input "P.O. Box 105168"
type input "Atlanta"
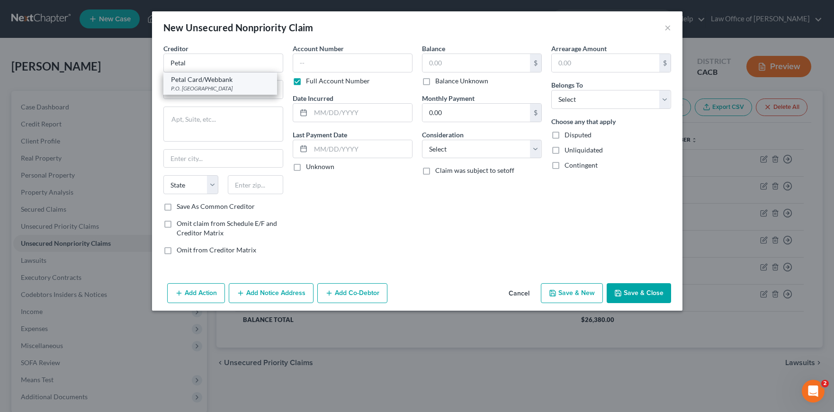
select select "10"
type input "30348"
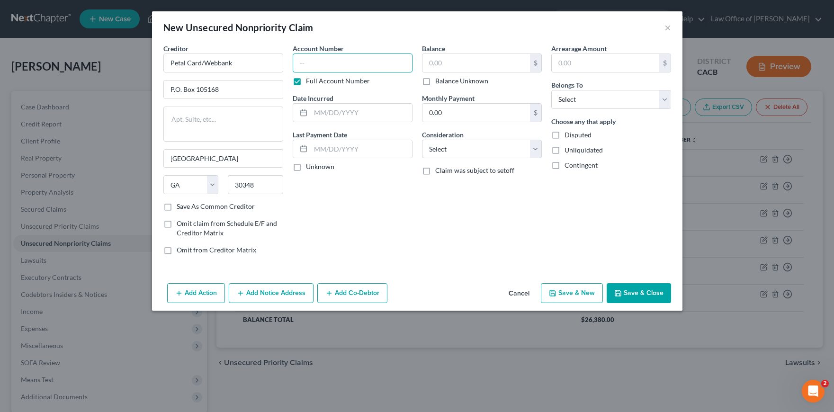
click at [353, 63] on input "text" at bounding box center [353, 63] width 120 height 19
type input "0001"
click at [306, 81] on label "Full Account Number" at bounding box center [338, 80] width 64 height 9
click at [310, 81] on input "Full Account Number" at bounding box center [313, 79] width 6 height 6
click at [362, 108] on input "text" at bounding box center [361, 113] width 101 height 18
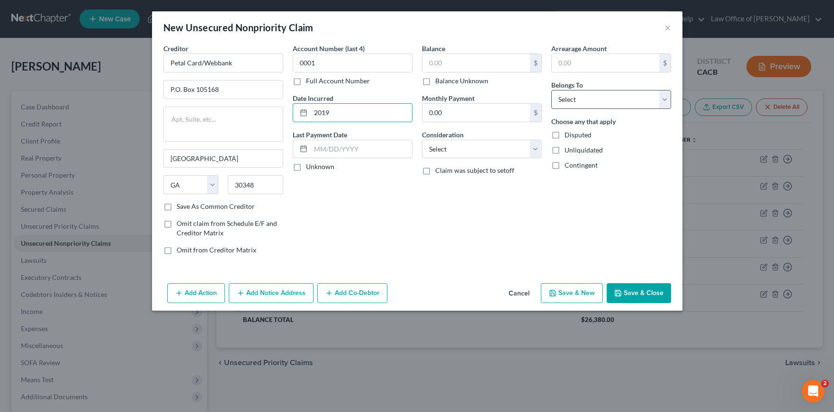
type input "2019"
click at [609, 93] on select "Select Debtor 1 Only Debtor 2 Only Debtor 1 And Debtor 2 Only At Least One Of T…" at bounding box center [611, 99] width 120 height 19
select select "0"
click at [551, 90] on select "Select Debtor 1 Only Debtor 2 Only Debtor 1 And Debtor 2 Only At Least One Of T…" at bounding box center [611, 99] width 120 height 19
click at [516, 150] on select "Select Cable / Satellite Services Collection Agency Credit Card Debt Debt Couns…" at bounding box center [482, 149] width 120 height 19
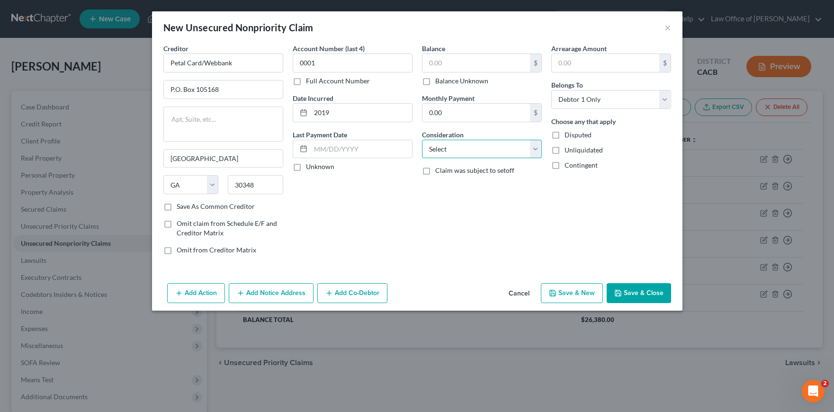
select select "2"
click at [422, 140] on select "Select Cable / Satellite Services Collection Agency Credit Card Debt Debt Couns…" at bounding box center [482, 149] width 120 height 19
click at [662, 296] on button "Save & Close" at bounding box center [639, 293] width 64 height 20
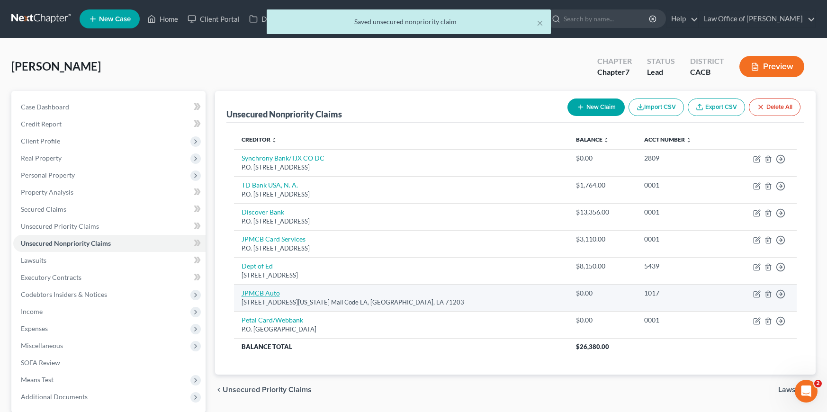
click at [274, 294] on link "JPMCB Auto" at bounding box center [261, 293] width 38 height 8
select select "19"
select select "0"
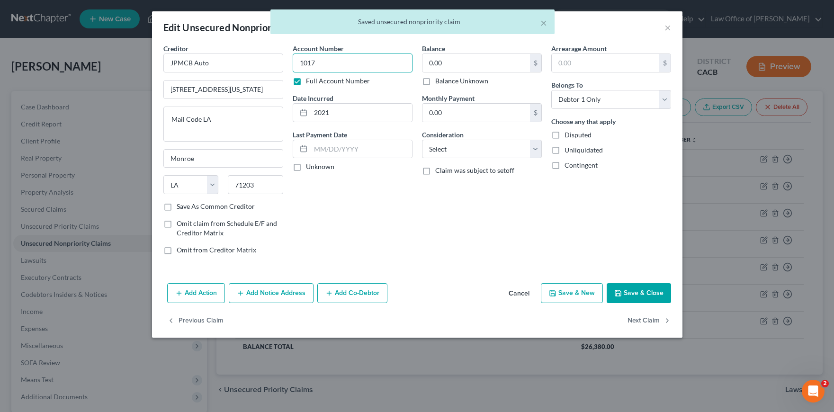
click at [365, 63] on input "1017" at bounding box center [353, 63] width 120 height 19
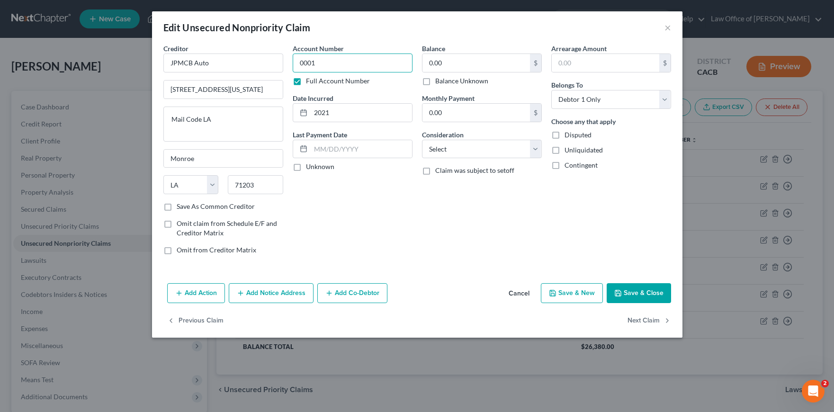
type input "0001"
click at [636, 292] on button "Save & Close" at bounding box center [639, 293] width 64 height 20
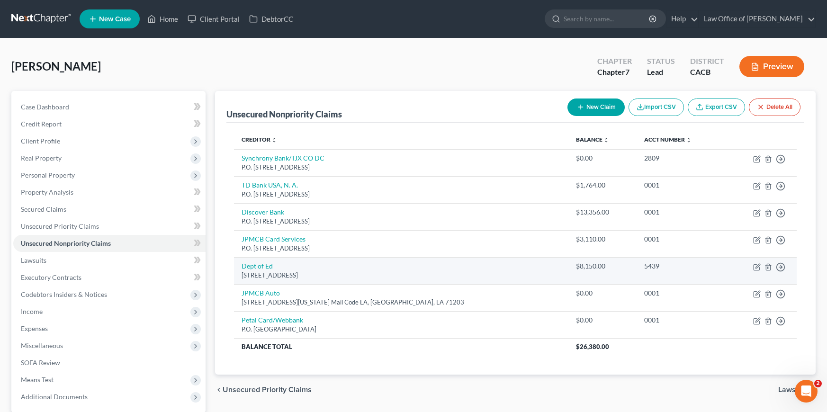
click at [636, 260] on td "5439" at bounding box center [680, 270] width 88 height 27
click at [248, 268] on link "Dept of Ed" at bounding box center [257, 266] width 31 height 8
select select "30"
select select "17"
select select "0"
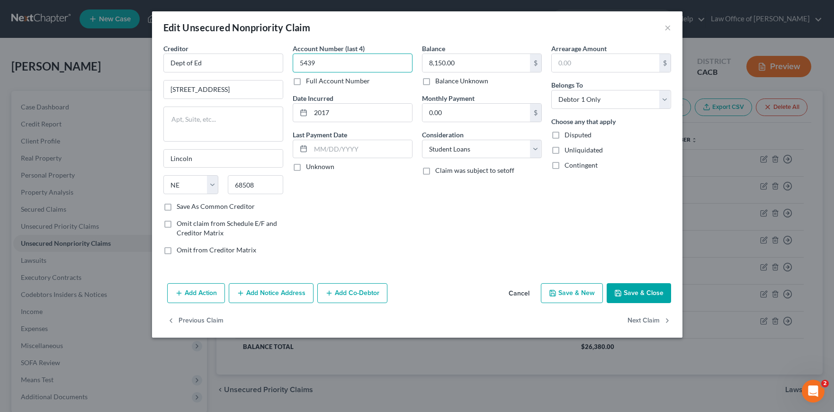
click at [362, 67] on input "5439" at bounding box center [353, 63] width 120 height 19
type input "0001"
click at [638, 296] on button "Save & Close" at bounding box center [639, 293] width 64 height 20
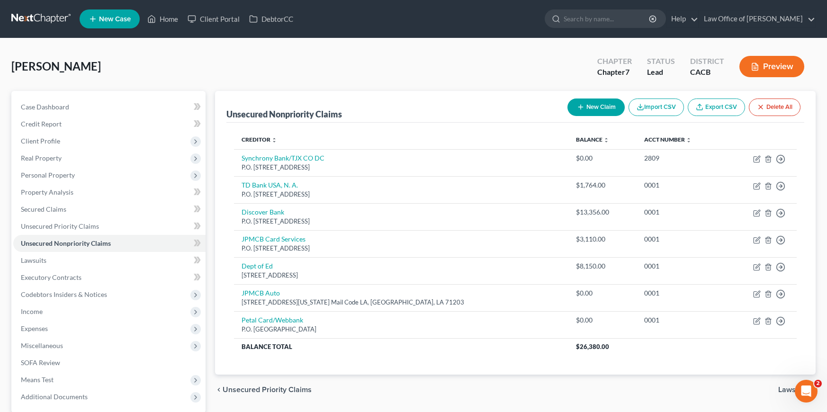
click at [570, 109] on button "New Claim" at bounding box center [595, 107] width 57 height 18
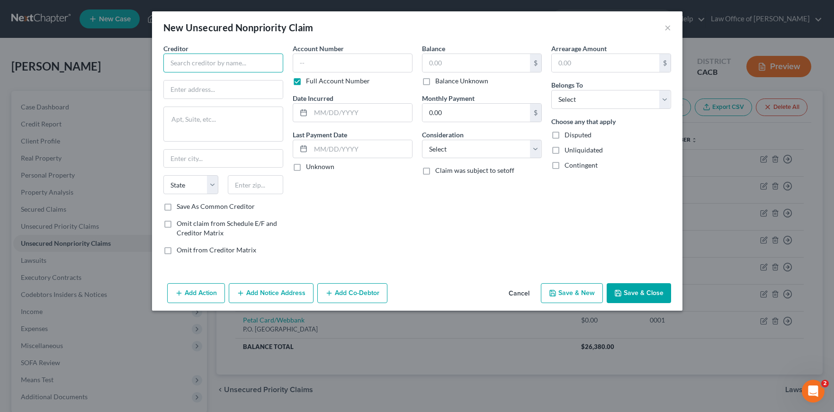
click at [209, 55] on input "text" at bounding box center [223, 63] width 120 height 19
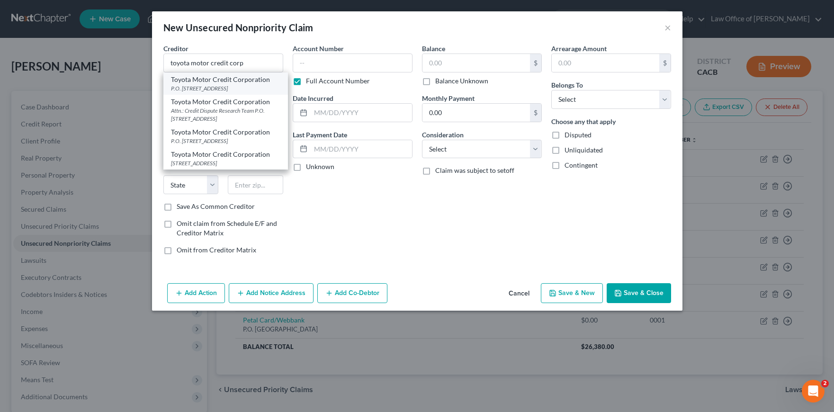
click at [256, 91] on div "P.O. Box 9786, Cedar Rapids, IA 52409" at bounding box center [225, 88] width 109 height 8
type input "Toyota Motor Credit Corporation"
type input "P.O. Box 9786"
type input "Cedar Rapids"
select select "16"
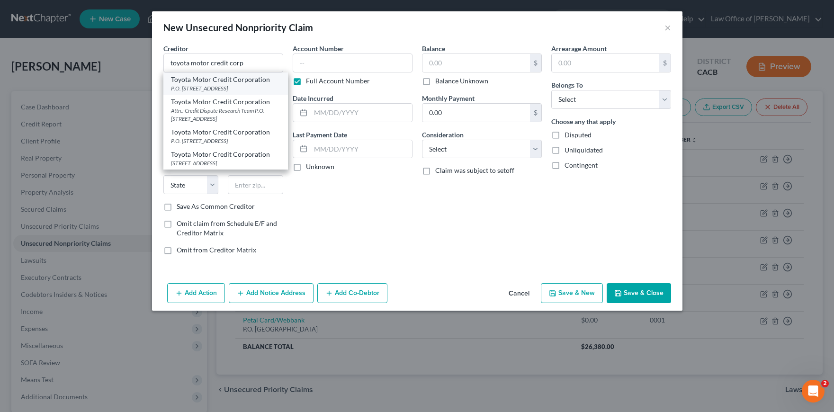
type input "52409"
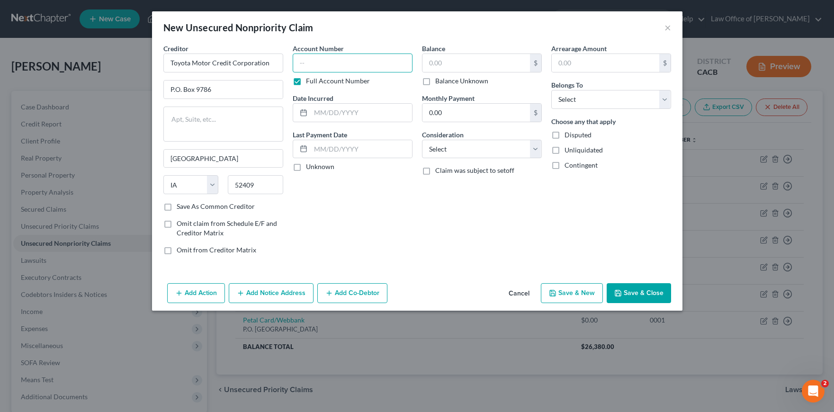
click at [366, 69] on input "text" at bounding box center [353, 63] width 120 height 19
type input "0001"
click at [627, 93] on select "Select Debtor 1 Only Debtor 2 Only Debtor 1 And Debtor 2 Only At Least One Of T…" at bounding box center [611, 99] width 120 height 19
click at [551, 90] on select "Select Debtor 1 Only Debtor 2 Only Debtor 1 And Debtor 2 Only At Least One Of T…" at bounding box center [611, 99] width 120 height 19
click at [624, 104] on select "Select Debtor 1 Only Debtor 2 Only Debtor 1 And Debtor 2 Only At Least One Of T…" at bounding box center [611, 99] width 120 height 19
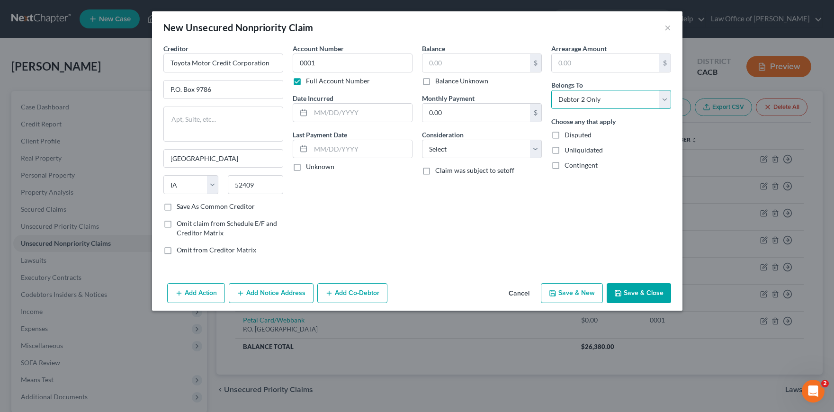
select select "0"
click at [551, 90] on select "Select Debtor 1 Only Debtor 2 Only Debtor 1 And Debtor 2 Only At Least One Of T…" at bounding box center [611, 99] width 120 height 19
click at [362, 120] on input "text" at bounding box center [361, 113] width 101 height 18
type input "2019"
click at [395, 248] on div "Account Number 0001 Full Account Number Date Incurred 2019 Last Payment Date Un…" at bounding box center [352, 153] width 129 height 219
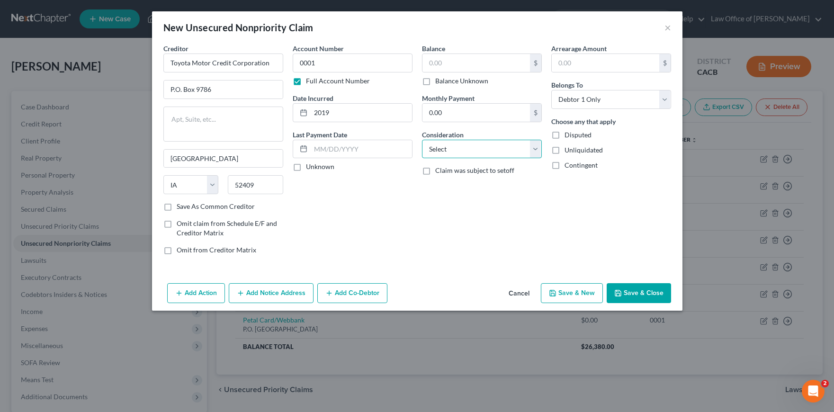
click at [448, 153] on select "Select Cable / Satellite Services Collection Agency Credit Card Debt Debt Couns…" at bounding box center [482, 149] width 120 height 19
select select "14"
click at [422, 140] on select "Select Cable / Satellite Services Collection Agency Credit Card Debt Debt Couns…" at bounding box center [482, 149] width 120 height 19
click at [483, 188] on input "text" at bounding box center [481, 185] width 119 height 18
click at [481, 149] on select "Select Cable / Satellite Services Collection Agency Credit Card Debt Debt Couns…" at bounding box center [482, 149] width 120 height 19
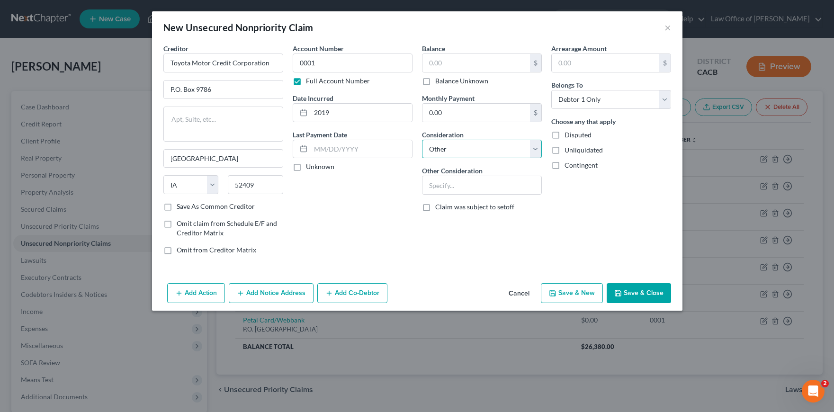
select select
click at [422, 140] on select "Select Cable / Satellite Services Collection Agency Credit Card Debt Debt Couns…" at bounding box center [482, 149] width 120 height 19
click at [635, 293] on button "Save & Close" at bounding box center [639, 293] width 64 height 20
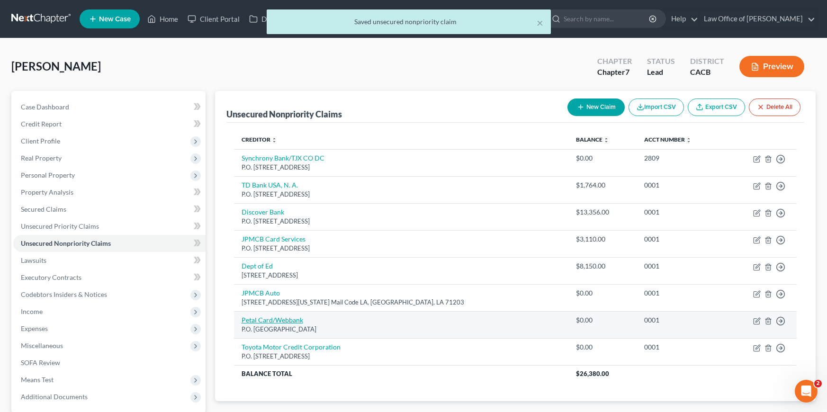
click at [290, 323] on link "Petal Card/Webbank" at bounding box center [273, 320] width 62 height 8
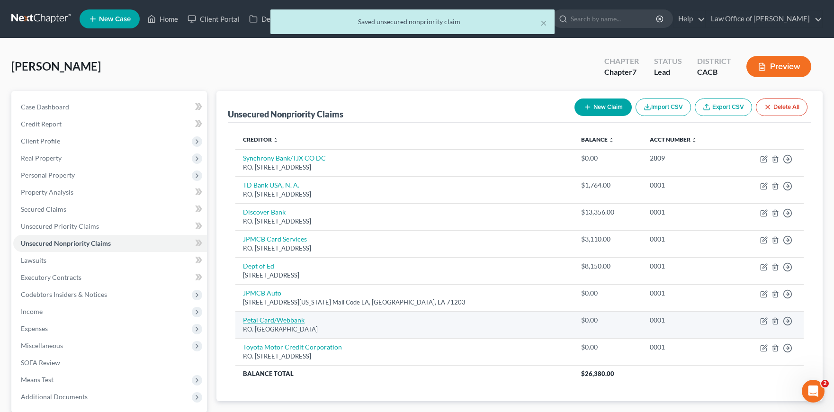
select select "10"
select select "2"
select select "0"
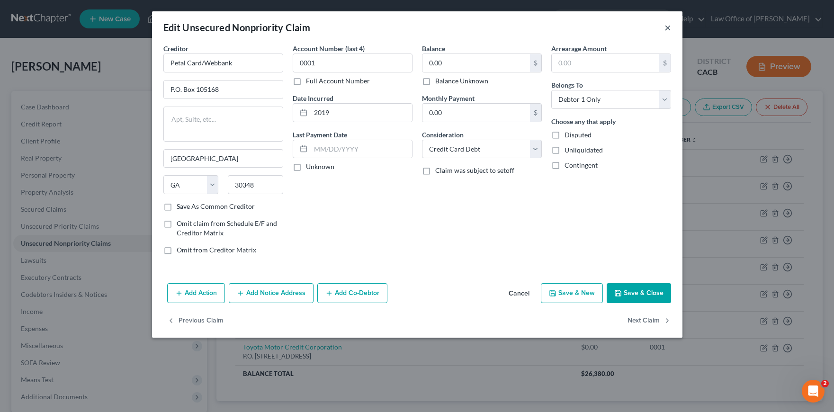
click at [670, 28] on div "Edit Unsecured Nonpriority Claim ×" at bounding box center [417, 27] width 530 height 32
click at [670, 28] on button "×" at bounding box center [667, 27] width 7 height 11
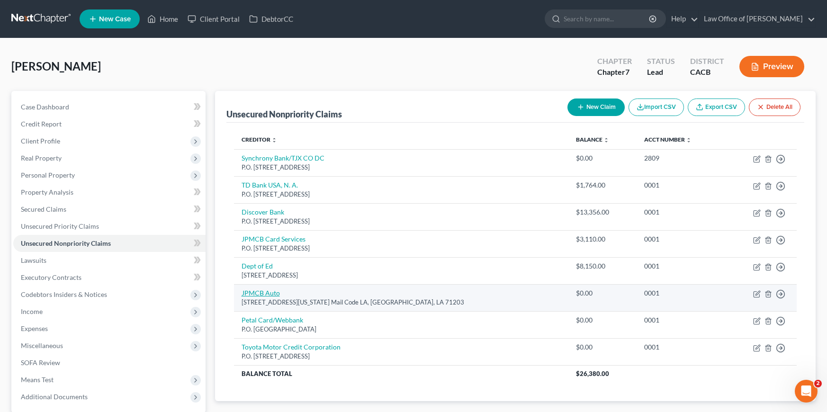
click at [270, 289] on link "JPMCB Auto" at bounding box center [261, 293] width 38 height 8
select select "19"
select select "0"
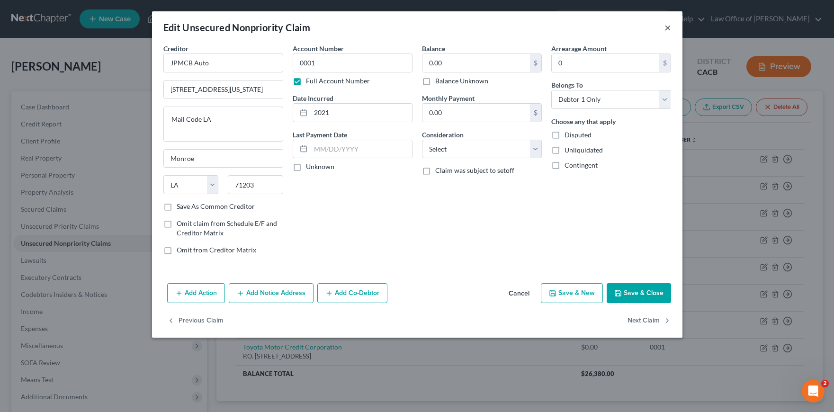
click at [665, 28] on button "×" at bounding box center [667, 27] width 7 height 11
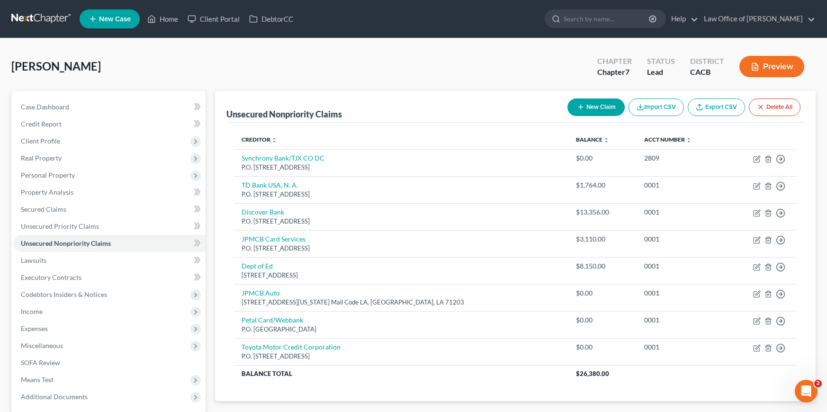
click at [583, 105] on button "New Claim" at bounding box center [595, 107] width 57 height 18
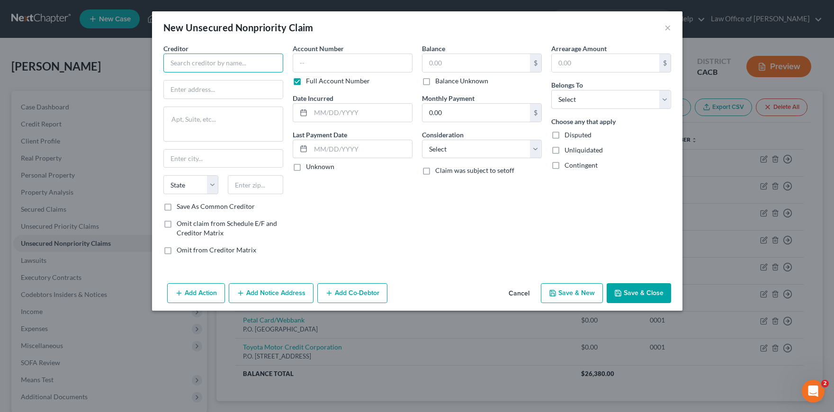
click at [220, 71] on input "text" at bounding box center [223, 63] width 120 height 19
type input "u"
type input "Utah Higher ED/Dept of ED"
click at [310, 63] on input "text" at bounding box center [353, 63] width 120 height 19
type input "0001"
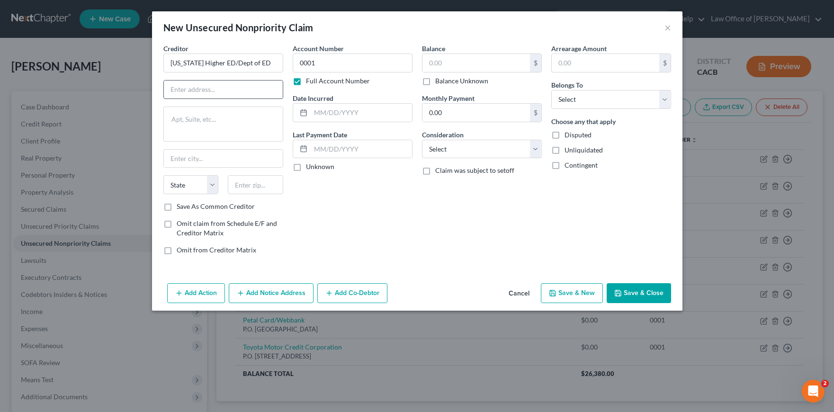
click at [233, 86] on input "text" at bounding box center [223, 90] width 119 height 18
type input "Cornerstone Ed Loan Serv"
click at [214, 110] on textarea at bounding box center [223, 124] width 120 height 35
type textarea "PO Box 145122"
click at [188, 155] on input "text" at bounding box center [223, 159] width 119 height 18
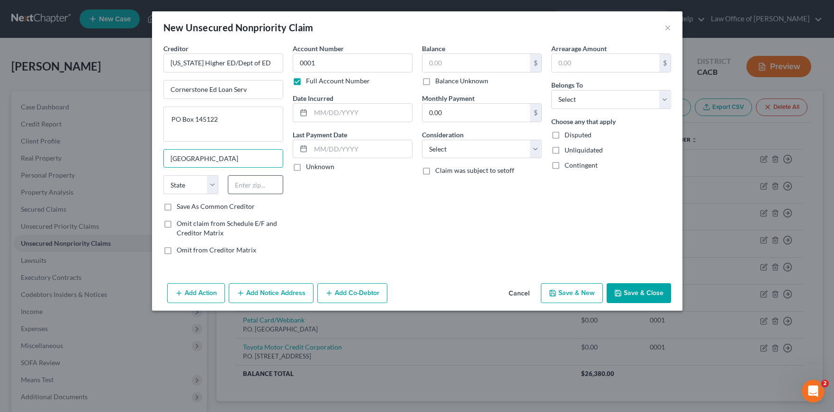
type input "Salt Lake City"
click at [266, 187] on input "text" at bounding box center [255, 184] width 55 height 19
type input "84114"
click at [347, 208] on div "Account Number 0001 Full Account Number Date Incurred Last Payment Date Unknown" at bounding box center [352, 153] width 129 height 219
select select "46"
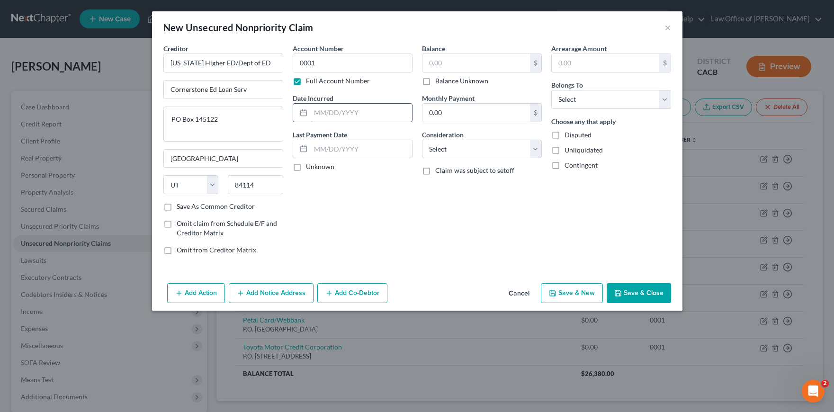
click at [367, 116] on input "text" at bounding box center [361, 113] width 101 height 18
type input "2018"
click at [514, 151] on select "Select Cable / Satellite Services Collection Agency Credit Card Debt Debt Couns…" at bounding box center [482, 149] width 120 height 19
select select "17"
click at [422, 140] on select "Select Cable / Satellite Services Collection Agency Credit Card Debt Debt Couns…" at bounding box center [482, 149] width 120 height 19
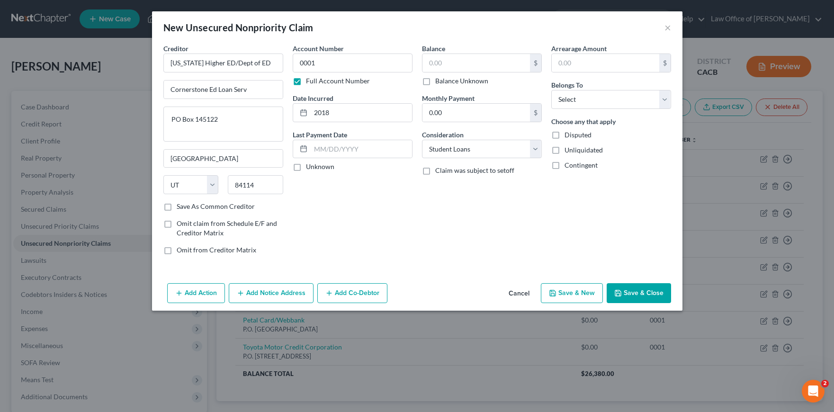
click at [612, 85] on div "Belongs To * Select Debtor 1 Only Debtor 2 Only Debtor 1 And Debtor 2 Only At L…" at bounding box center [611, 94] width 120 height 29
click at [610, 98] on select "Select Debtor 1 Only Debtor 2 Only Debtor 1 And Debtor 2 Only At Least One Of T…" at bounding box center [611, 99] width 120 height 19
select select "0"
click at [551, 90] on select "Select Debtor 1 Only Debtor 2 Only Debtor 1 And Debtor 2 Only At Least One Of T…" at bounding box center [611, 99] width 120 height 19
click at [653, 295] on button "Save & Close" at bounding box center [639, 293] width 64 height 20
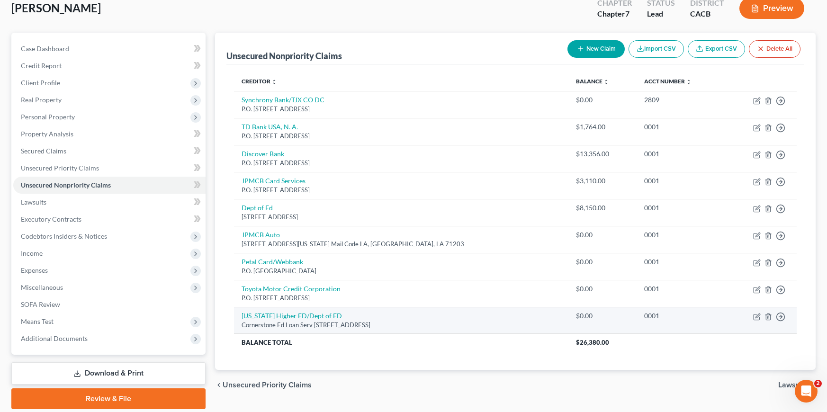
scroll to position [90, 0]
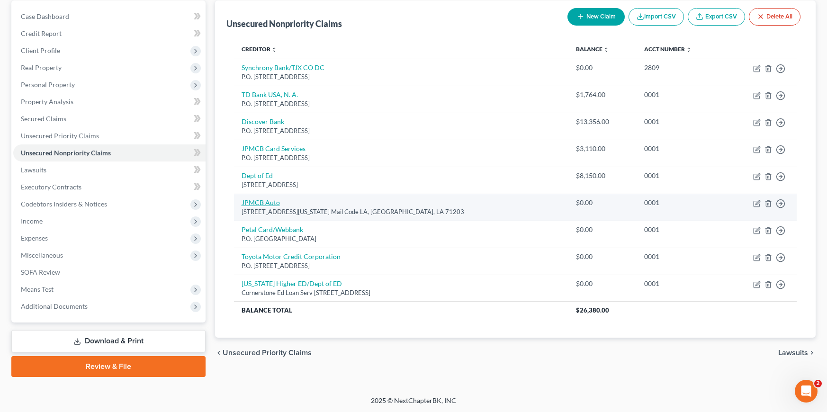
click at [267, 201] on link "JPMCB Auto" at bounding box center [261, 202] width 38 height 8
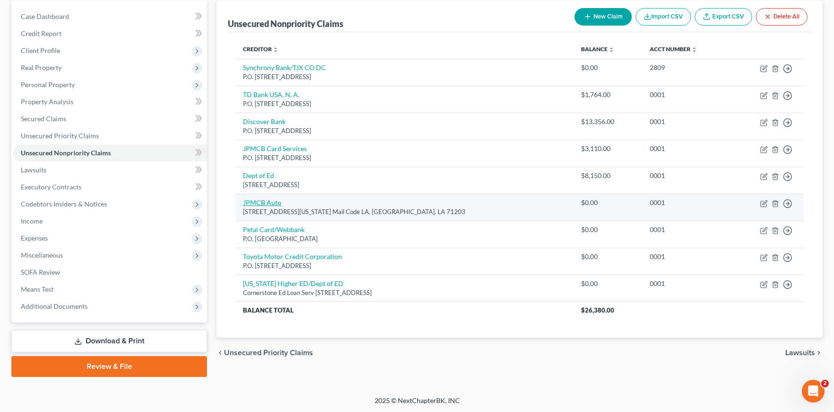
select select "19"
select select "0"
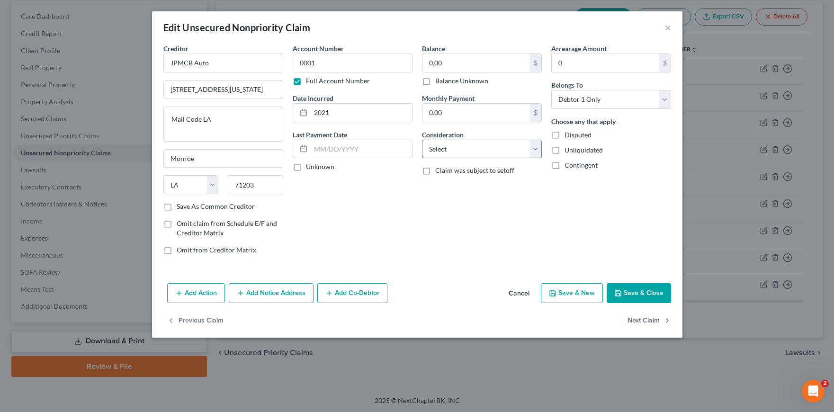
click at [482, 152] on select "Select Cable / Satellite Services Collection Agency Credit Card Debt Debt Couns…" at bounding box center [482, 149] width 120 height 19
click at [647, 291] on button "Save & Close" at bounding box center [639, 293] width 64 height 20
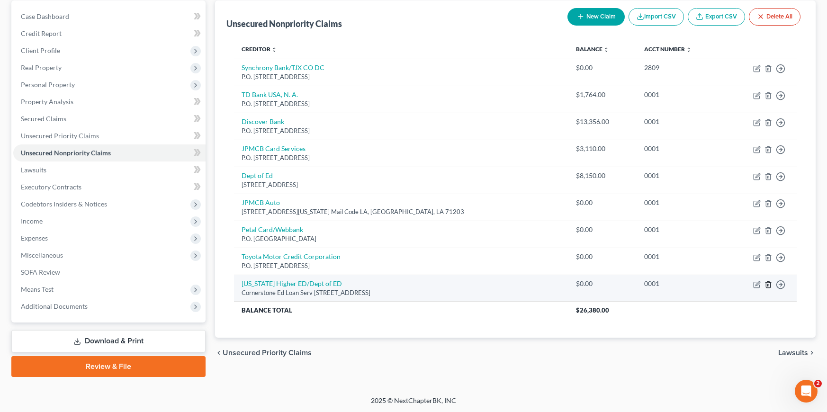
click at [767, 285] on icon "button" at bounding box center [768, 285] width 8 height 8
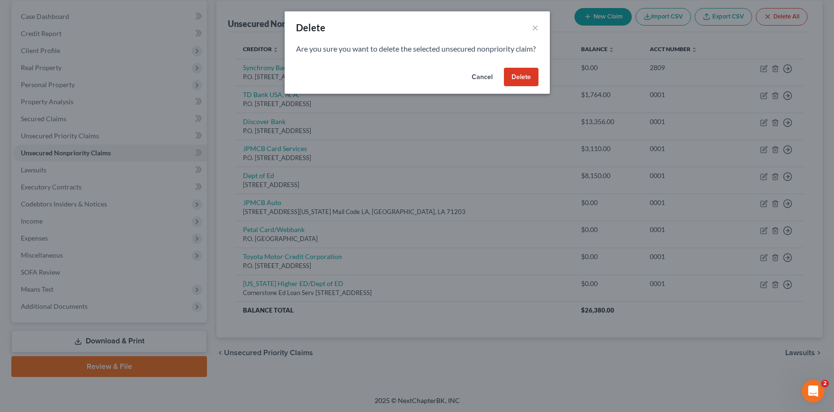
click at [515, 87] on button "Delete" at bounding box center [521, 77] width 35 height 19
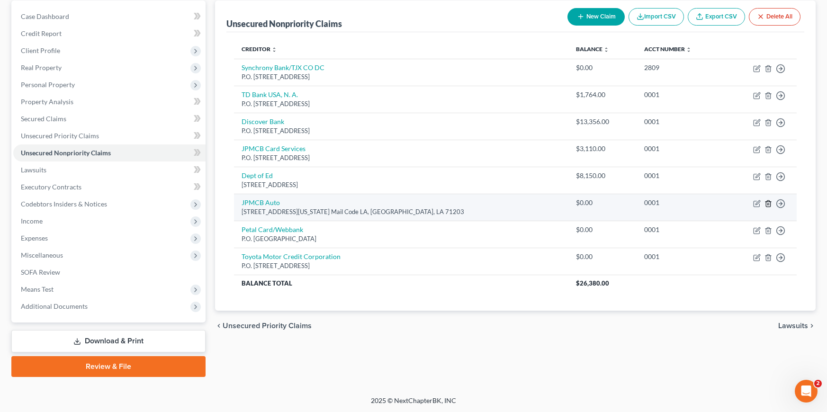
click at [769, 206] on icon "button" at bounding box center [768, 204] width 8 height 8
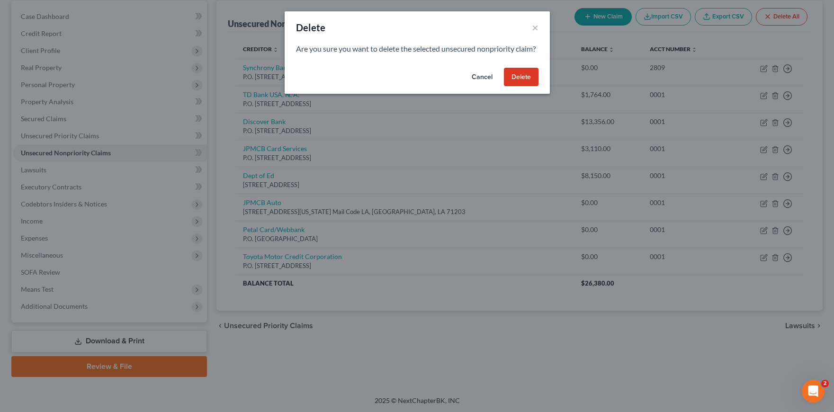
click at [526, 85] on button "Delete" at bounding box center [521, 77] width 35 height 19
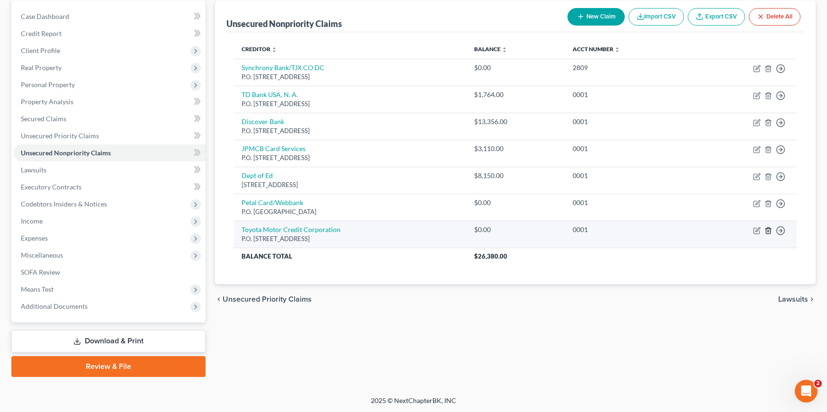
click at [769, 232] on icon "button" at bounding box center [768, 231] width 8 height 8
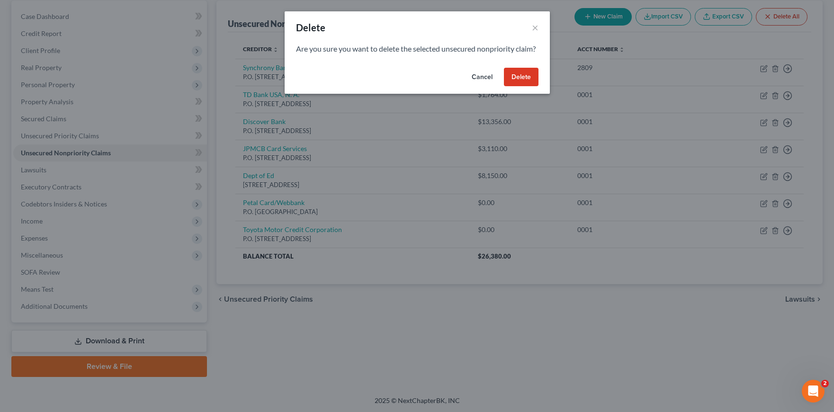
click at [526, 87] on button "Delete" at bounding box center [521, 77] width 35 height 19
